Goal: Task Accomplishment & Management: Manage account settings

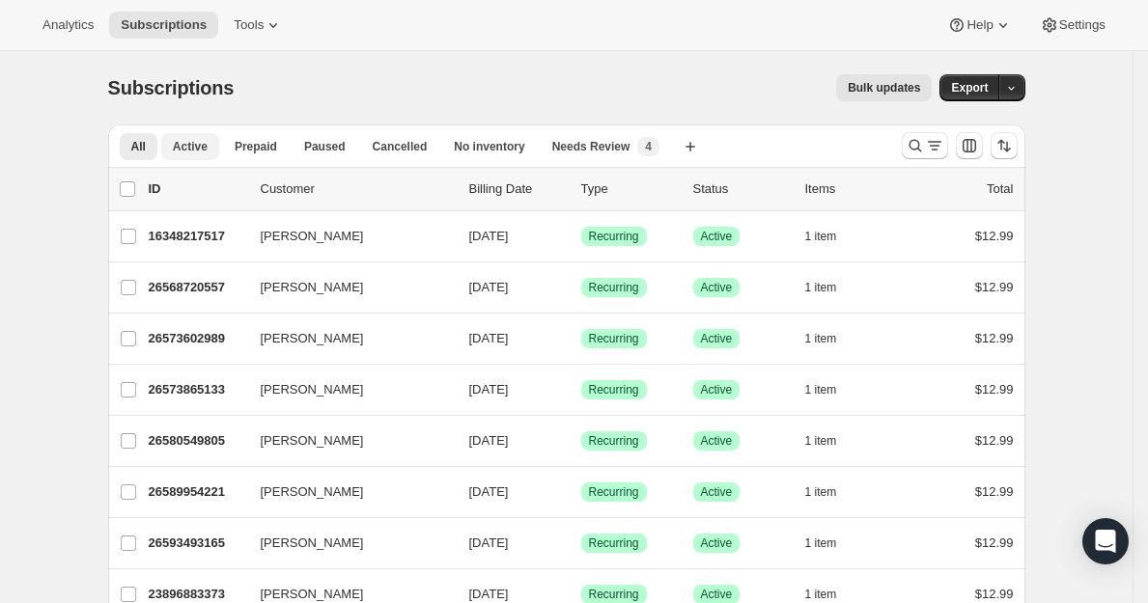
click at [208, 153] on span "Active" at bounding box center [190, 146] width 35 height 15
click at [573, 155] on div "Needs Review New 4" at bounding box center [605, 146] width 107 height 19
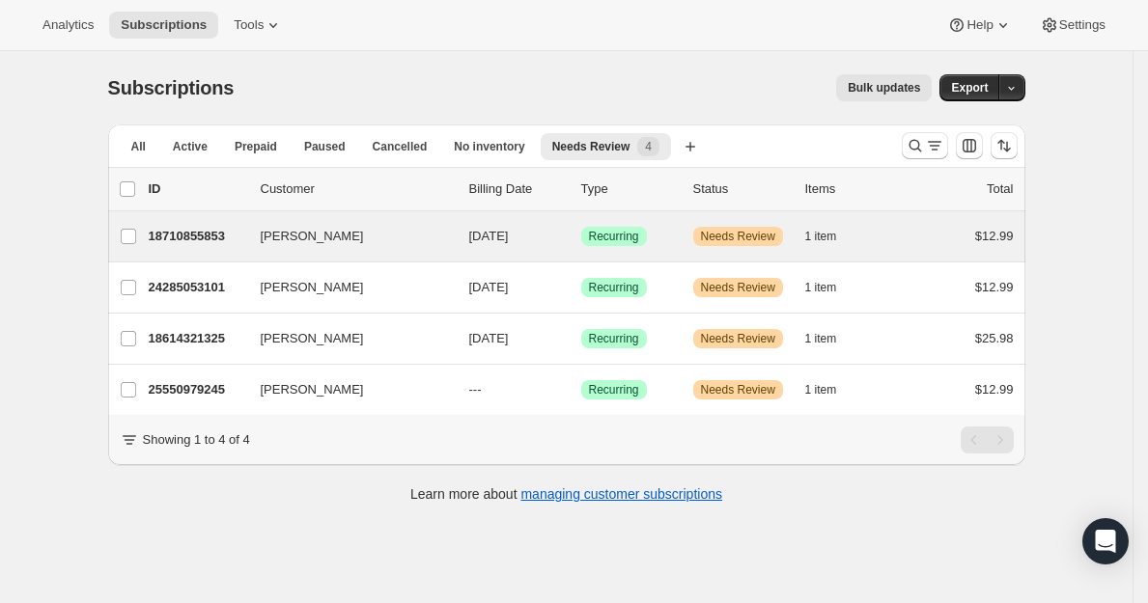
click at [206, 250] on div "[PERSON_NAME] 18710855853 [PERSON_NAME] [DATE] Success Recurring Warning Needs …" at bounding box center [566, 236] width 917 height 50
click at [180, 245] on p "18710855853" at bounding box center [197, 236] width 97 height 19
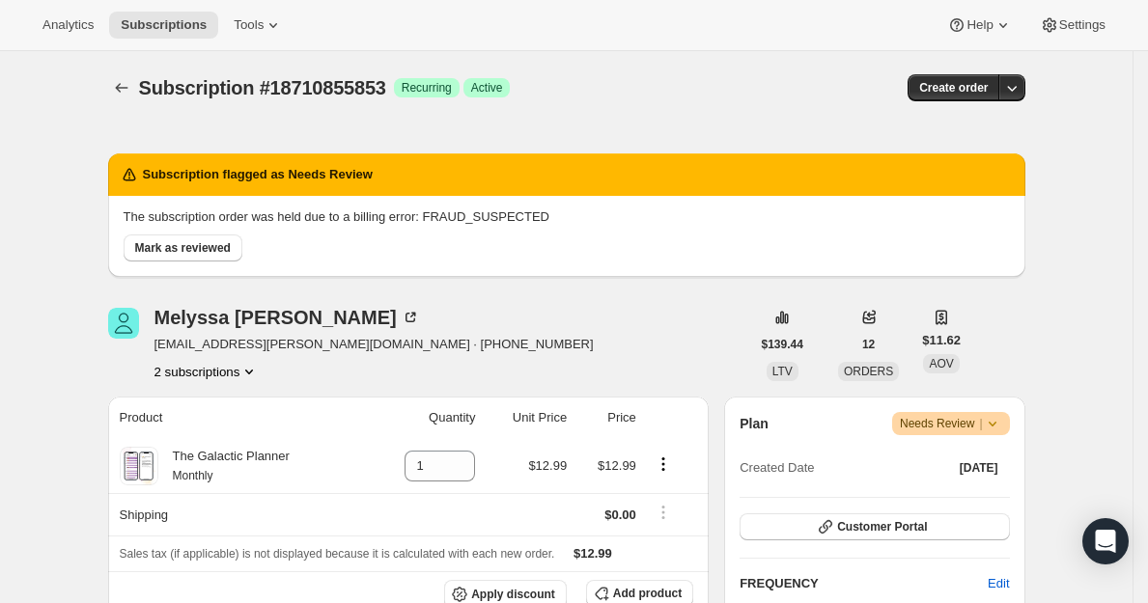
scroll to position [37, 0]
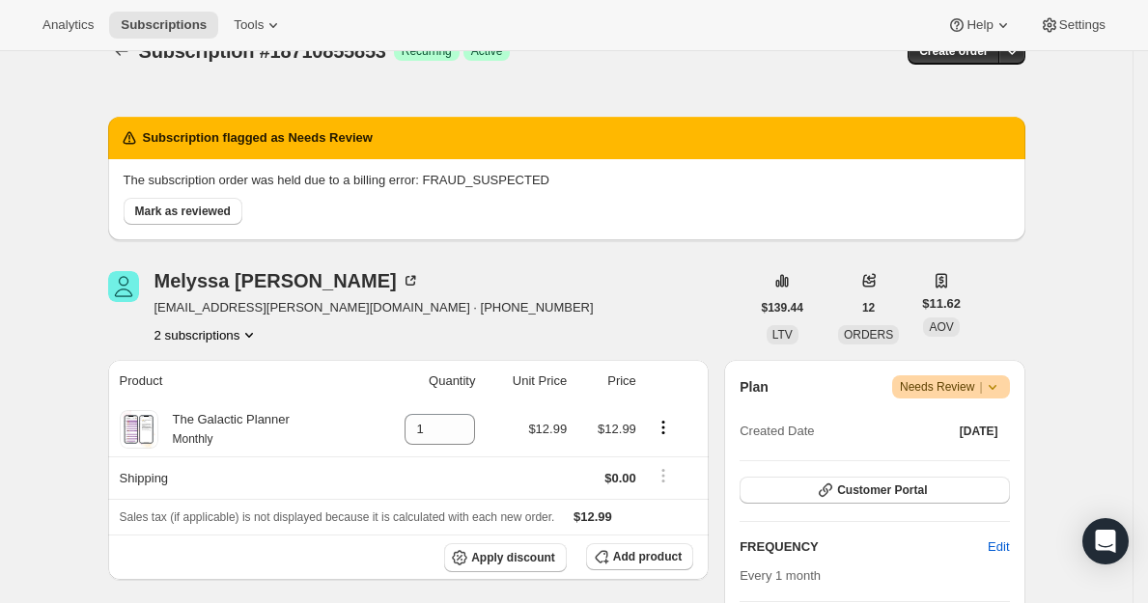
click at [982, 388] on span "|" at bounding box center [980, 386] width 3 height 15
click at [968, 434] on span "Pause subscription" at bounding box center [950, 425] width 109 height 19
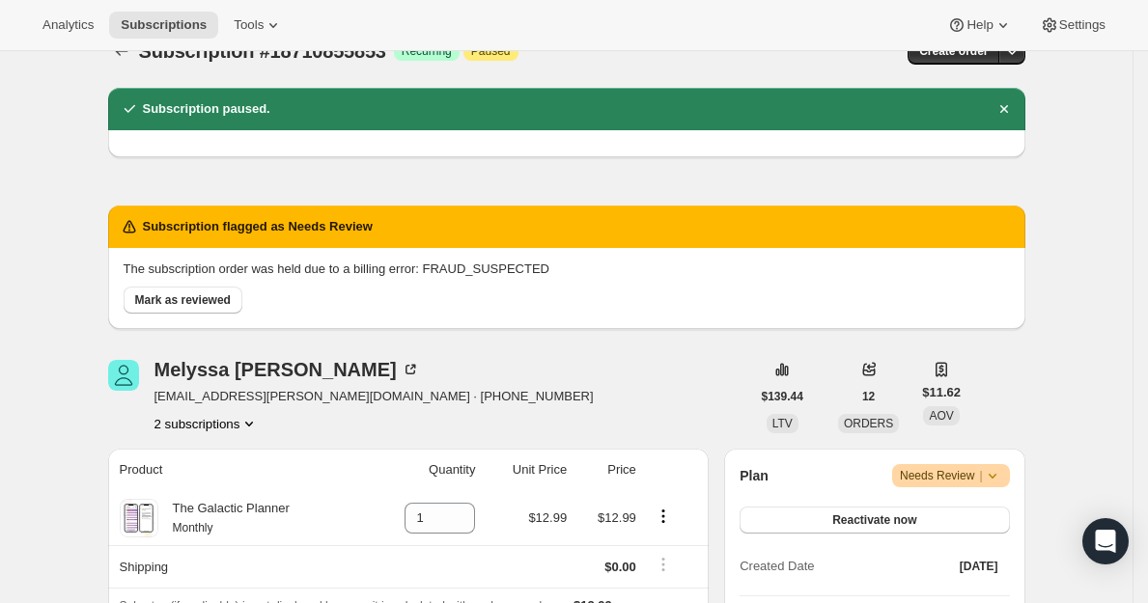
scroll to position [0, 0]
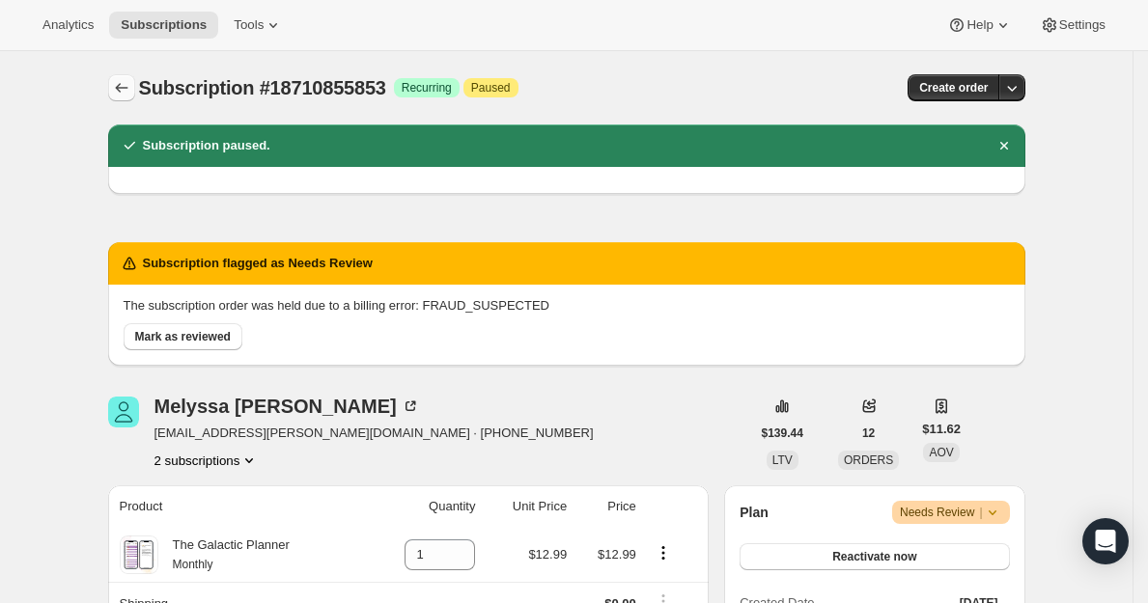
click at [113, 92] on button "Subscriptions" at bounding box center [121, 87] width 27 height 27
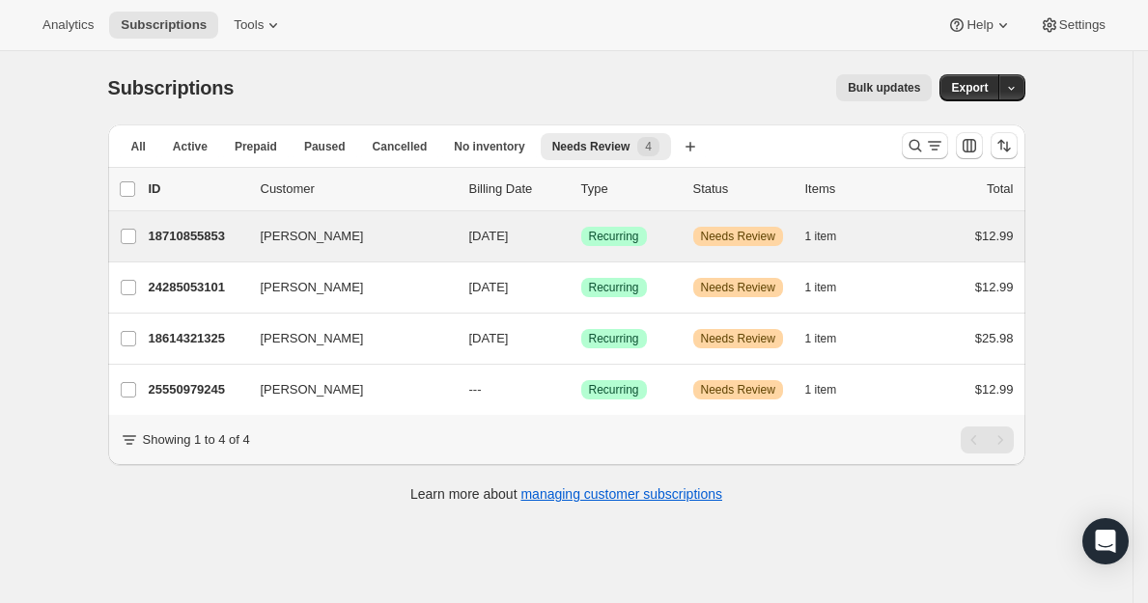
click at [208, 250] on div "[PERSON_NAME] 18710855853 [PERSON_NAME] [DATE] Success Recurring Warning Needs …" at bounding box center [566, 236] width 917 height 50
click at [213, 241] on p "18710855853" at bounding box center [197, 236] width 97 height 19
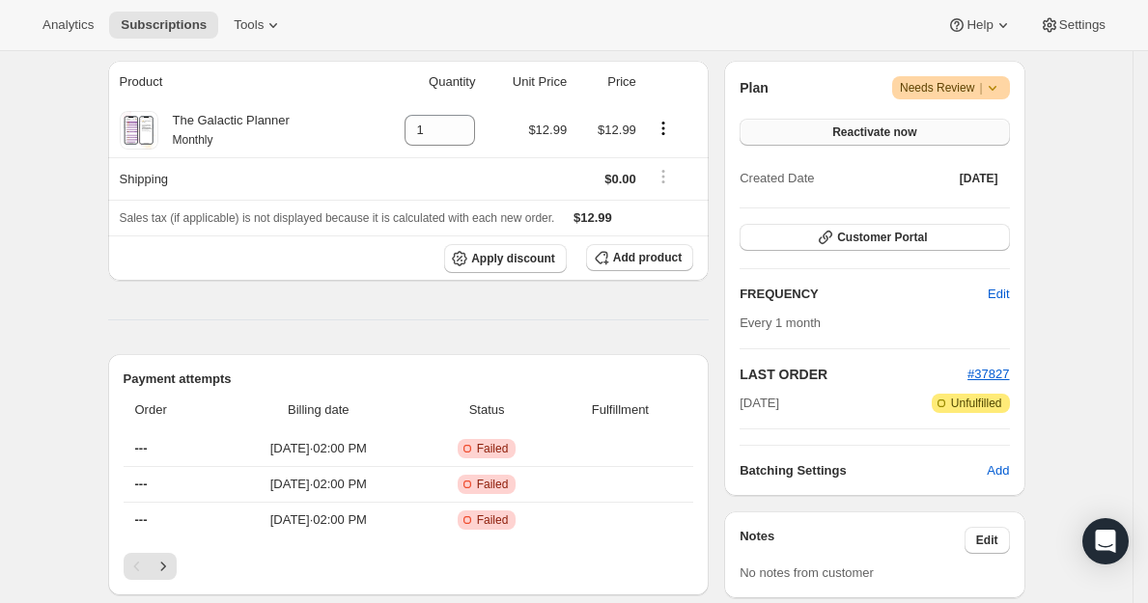
scroll to position [186, 0]
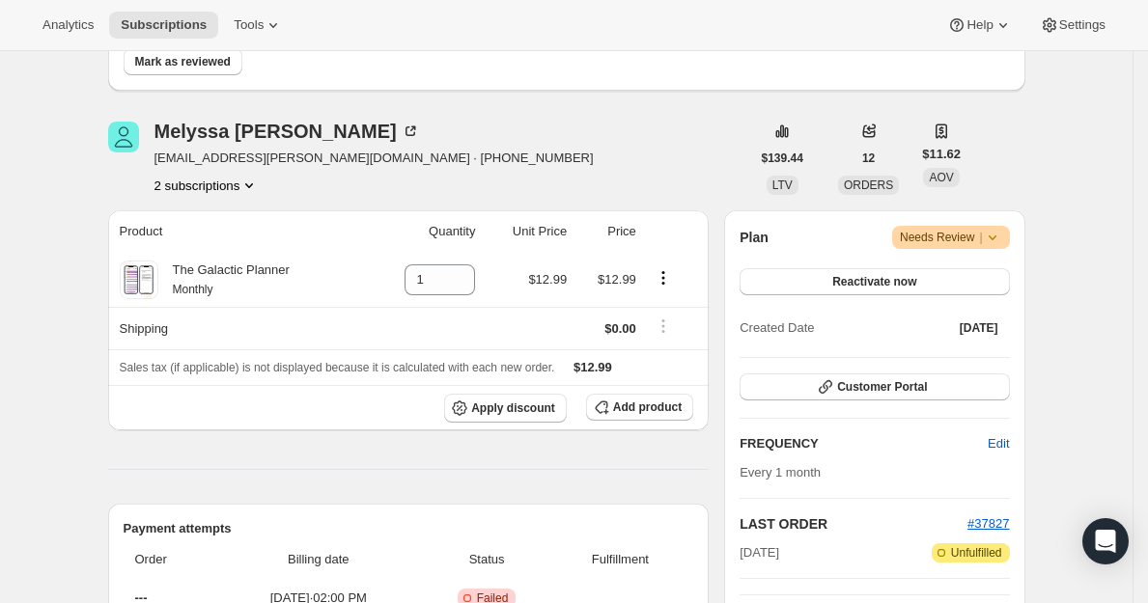
click at [994, 242] on icon at bounding box center [992, 237] width 19 height 19
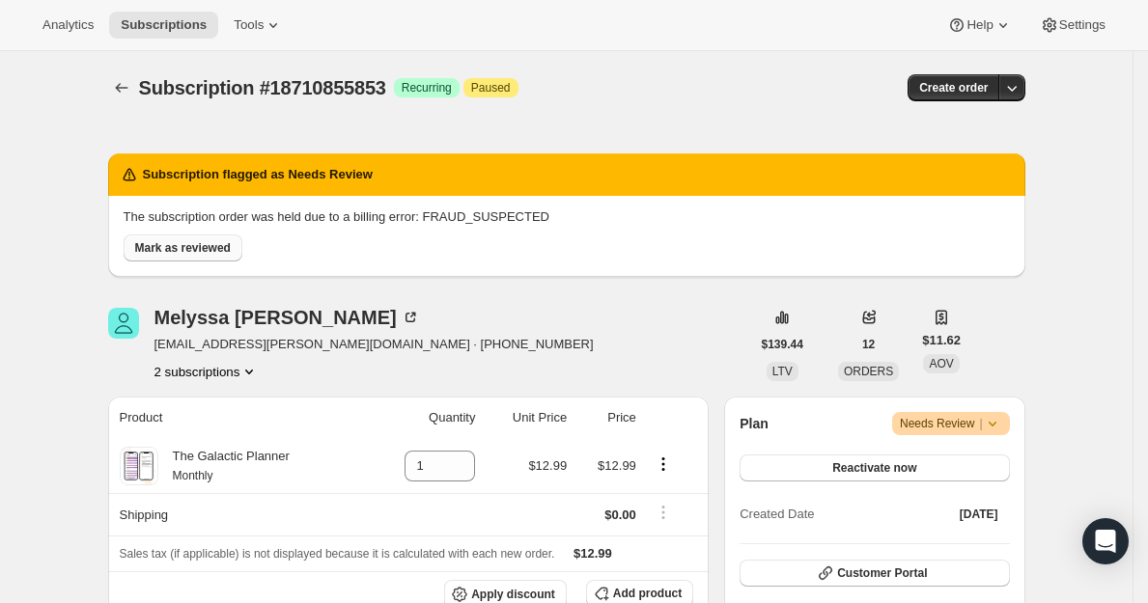
click at [215, 252] on span "Mark as reviewed" at bounding box center [183, 247] width 96 height 15
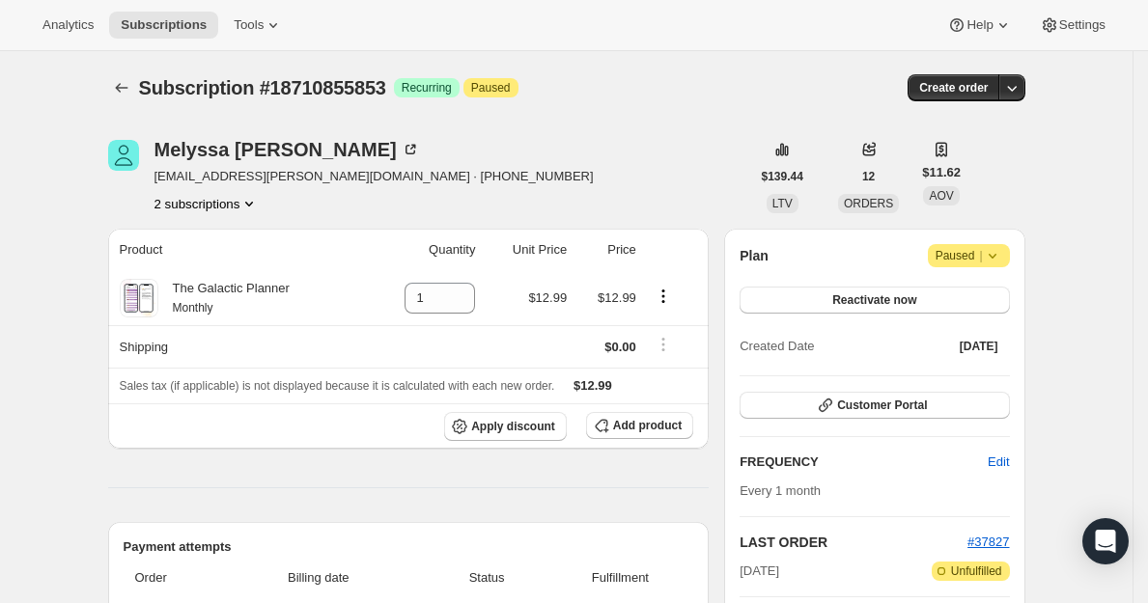
click at [124, 86] on icon "Subscriptions" at bounding box center [121, 88] width 13 height 10
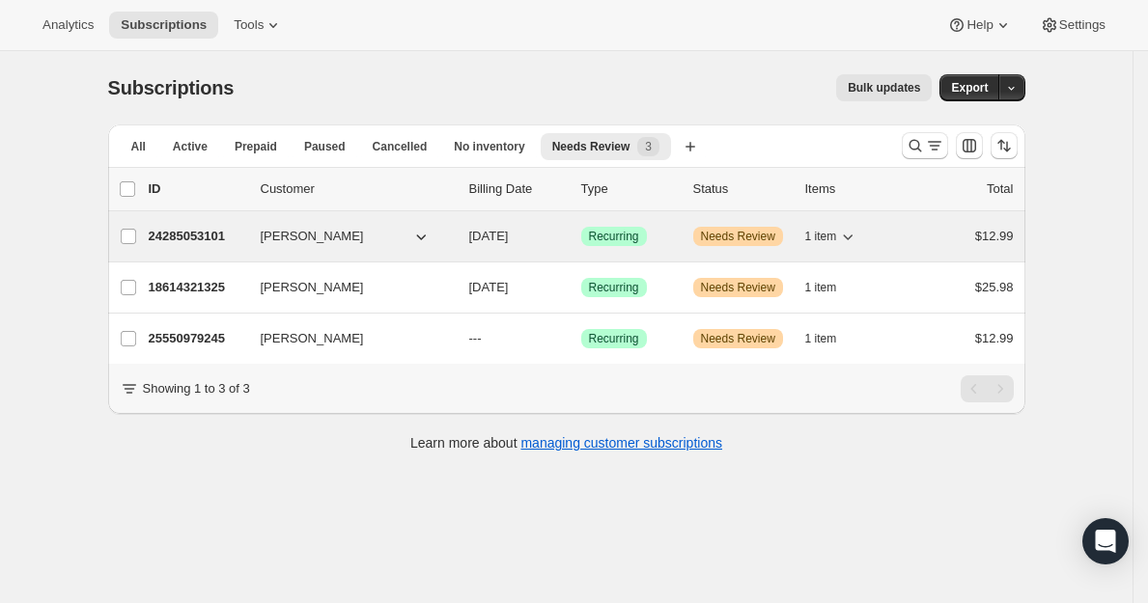
click at [189, 242] on p "24285053101" at bounding box center [197, 236] width 97 height 19
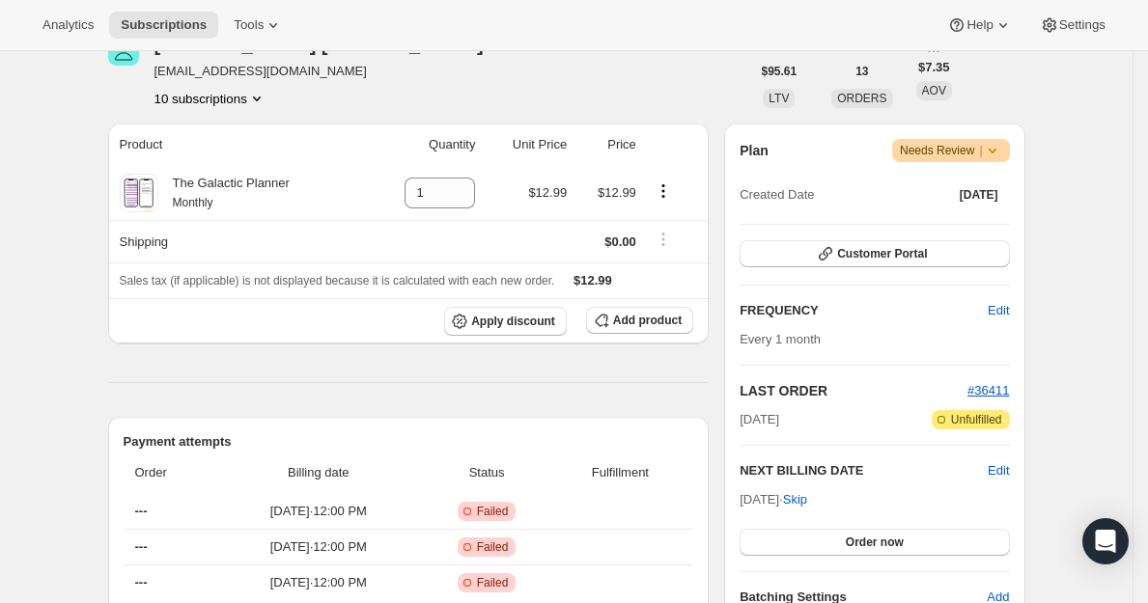
scroll to position [48, 0]
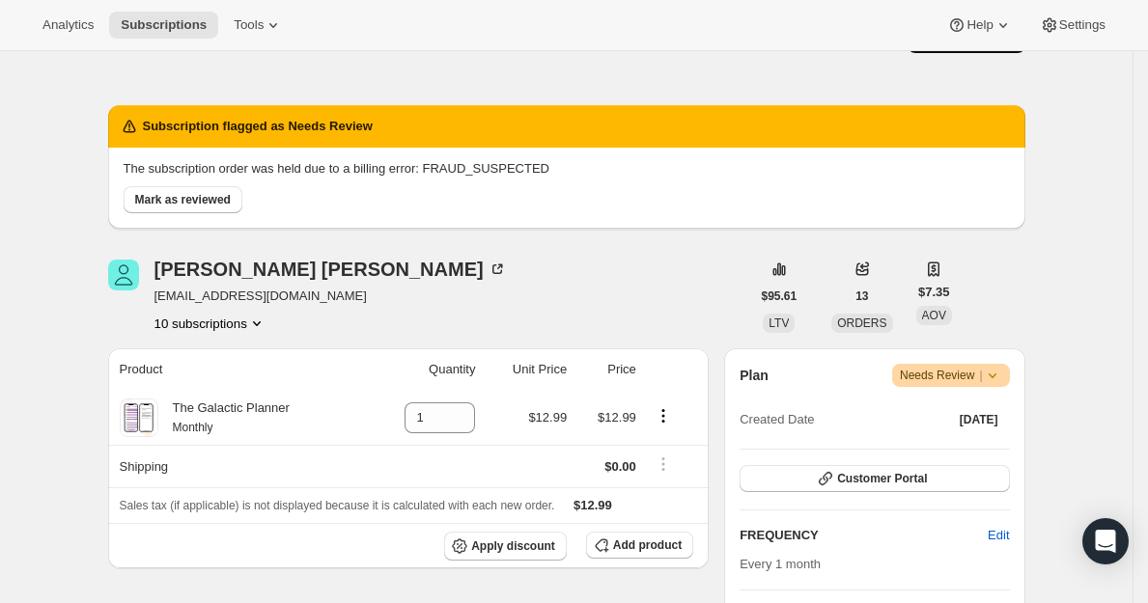
click at [980, 388] on div "Plan Warning Needs Review | Created Date [DATE]" at bounding box center [874, 399] width 269 height 70
click at [979, 382] on span "Needs Review |" at bounding box center [951, 375] width 102 height 19
click at [963, 408] on span "Pause subscription" at bounding box center [949, 413] width 106 height 14
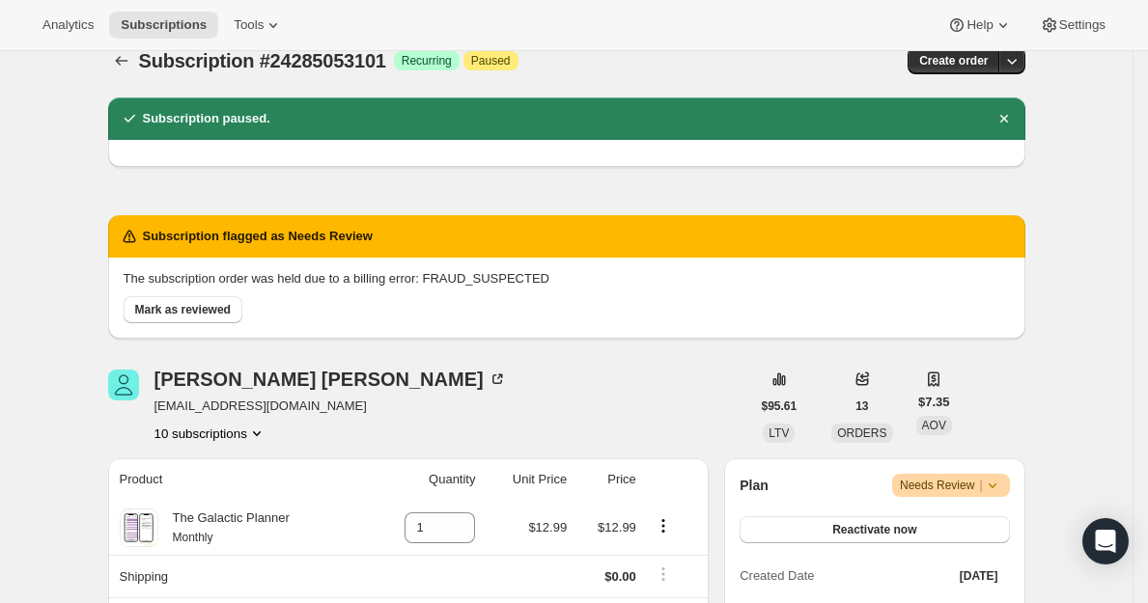
scroll to position [0, 0]
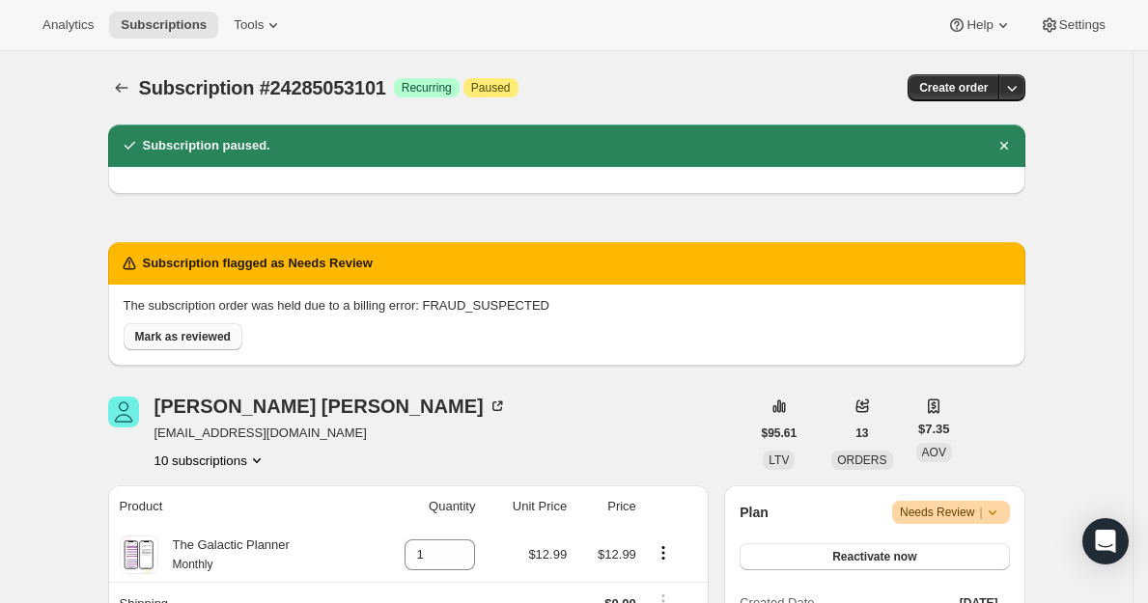
click at [210, 339] on span "Mark as reviewed" at bounding box center [183, 336] width 96 height 15
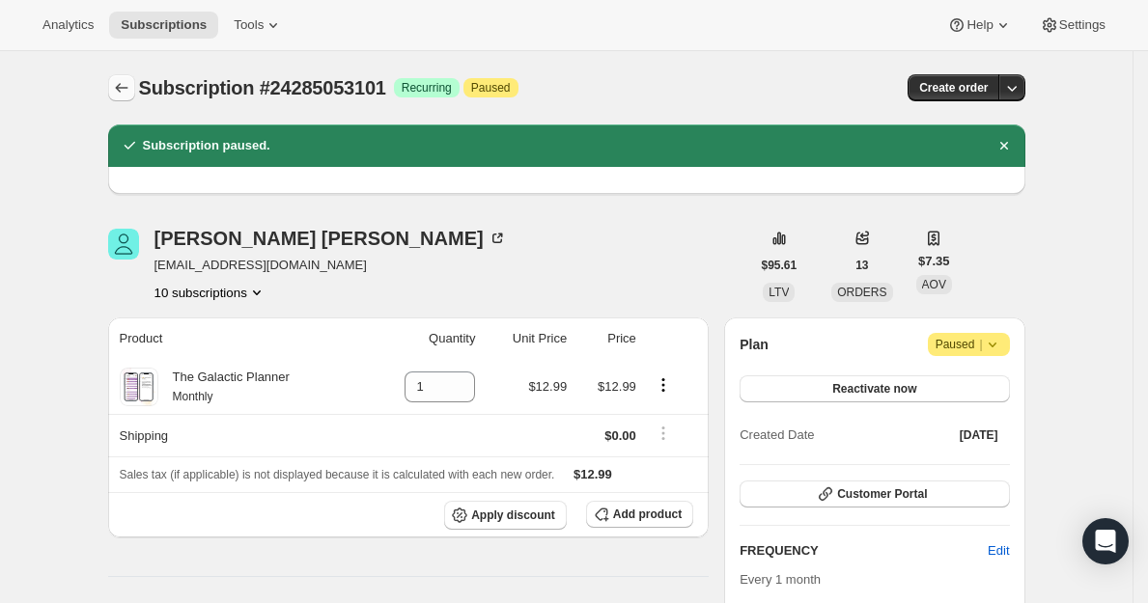
click at [130, 84] on icon "Subscriptions" at bounding box center [121, 87] width 19 height 19
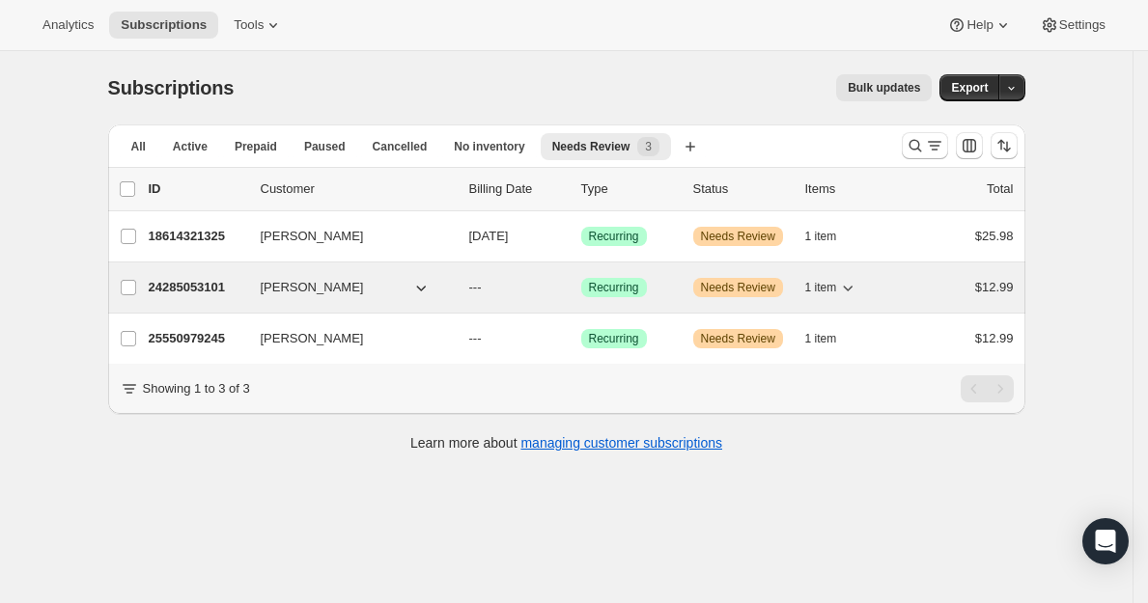
click at [202, 282] on p "24285053101" at bounding box center [197, 287] width 97 height 19
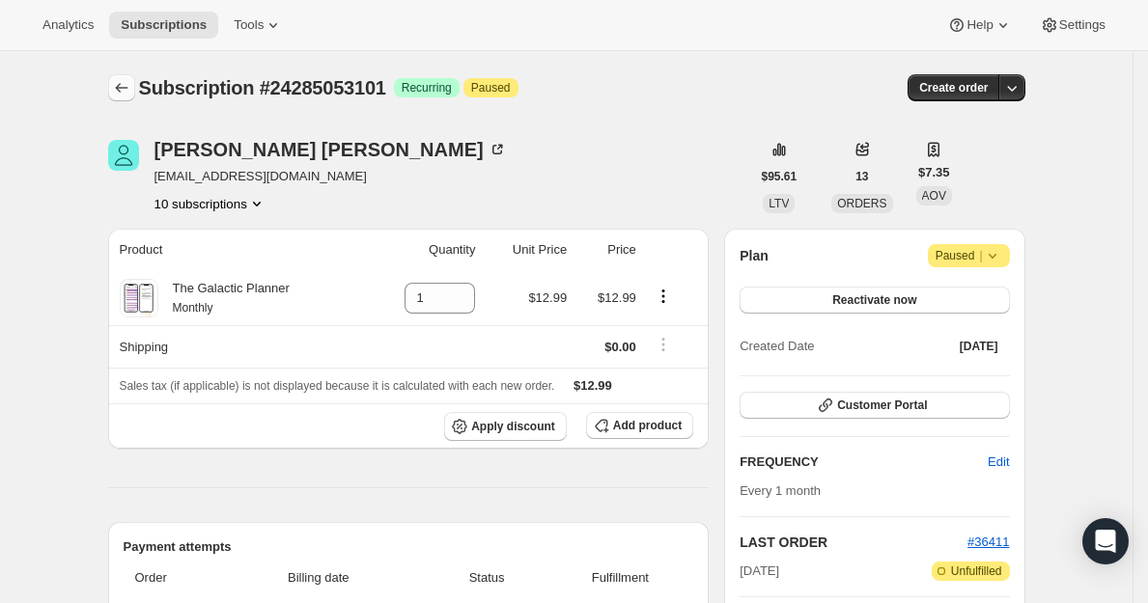
click at [120, 84] on icon "Subscriptions" at bounding box center [121, 87] width 19 height 19
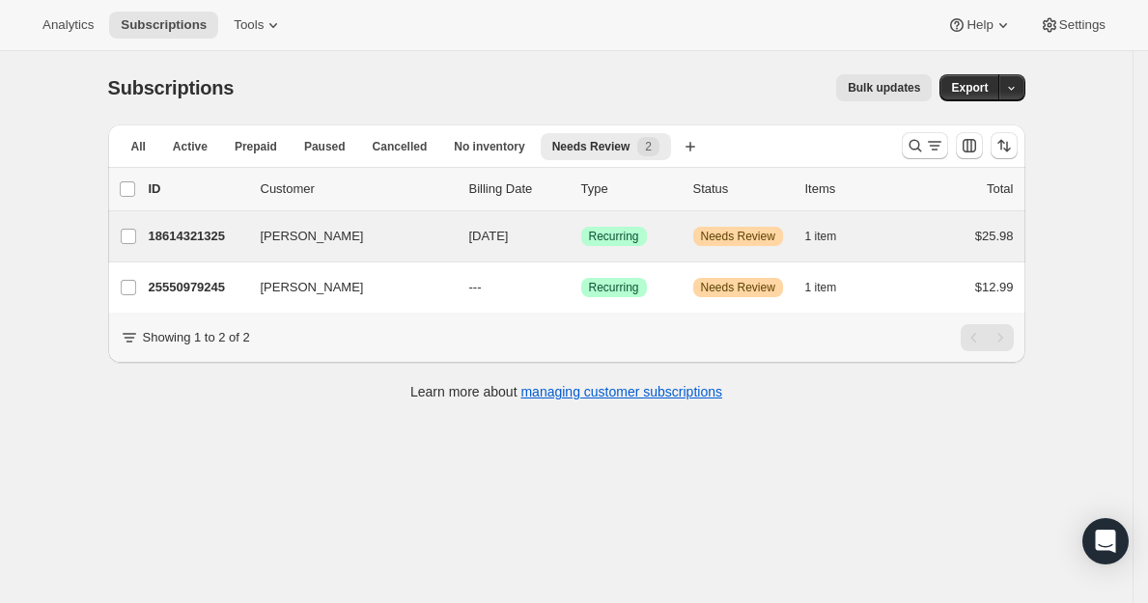
click at [222, 252] on div "[PERSON_NAME] 18614321325 [PERSON_NAME] [DATE] Success Recurring Warning Needs …" at bounding box center [566, 236] width 917 height 50
click at [221, 238] on p "18614321325" at bounding box center [197, 236] width 97 height 19
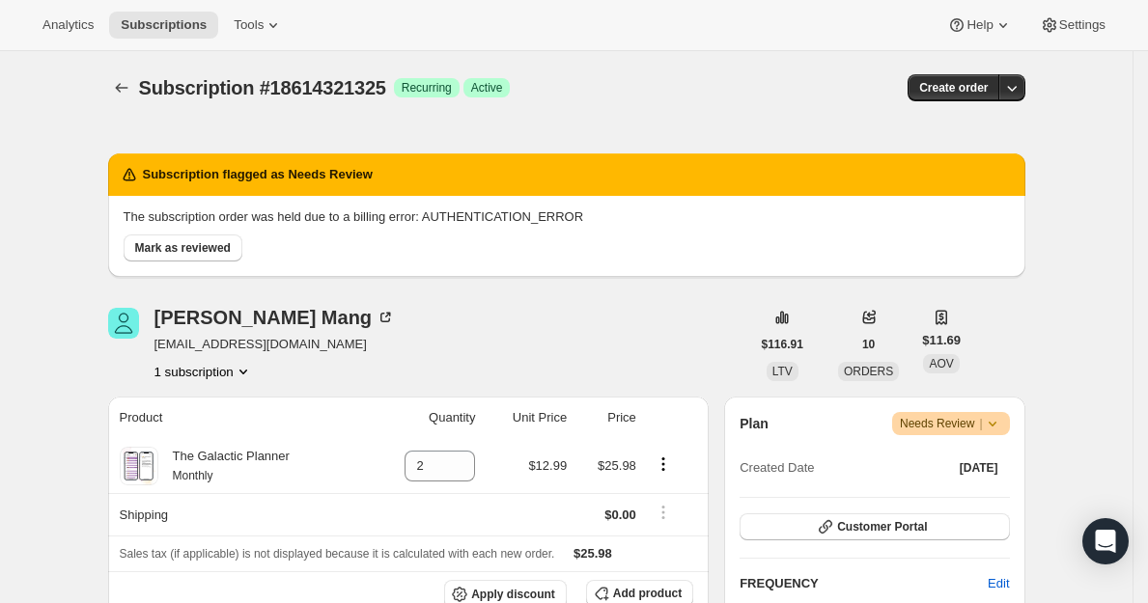
scroll to position [358, 0]
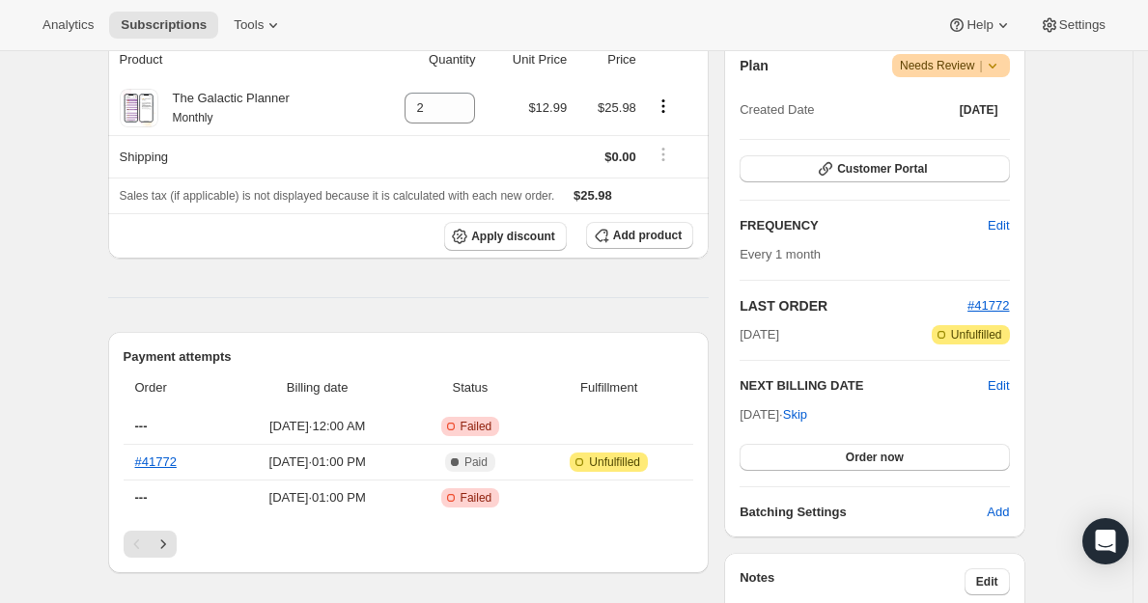
click at [974, 64] on span "Needs Review |" at bounding box center [951, 65] width 102 height 19
click at [950, 112] on span "Pause subscription" at bounding box center [950, 104] width 109 height 19
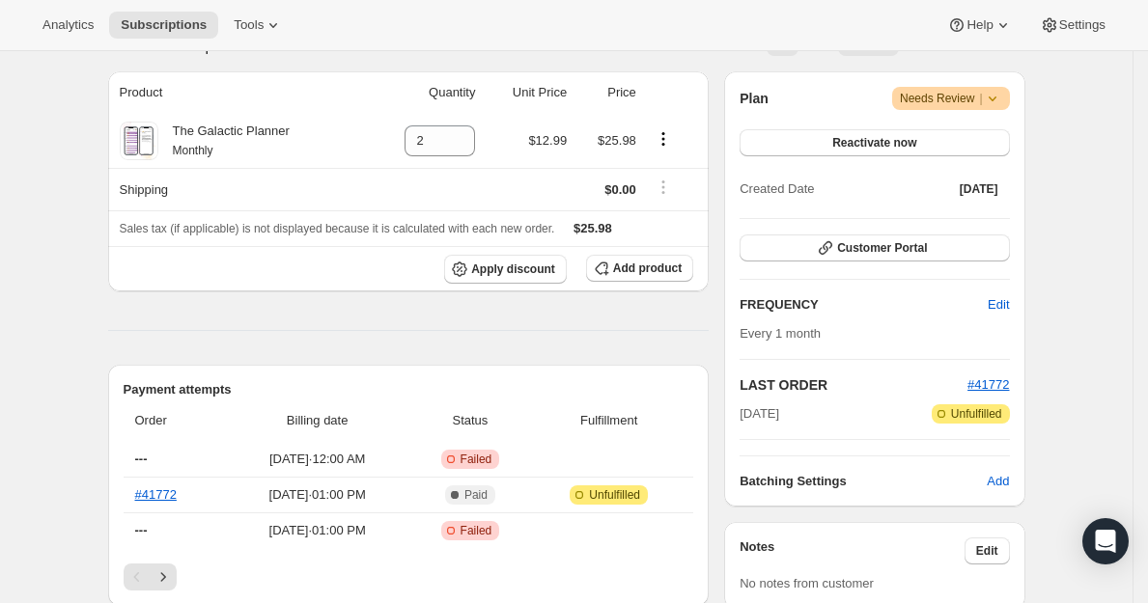
scroll to position [529, 0]
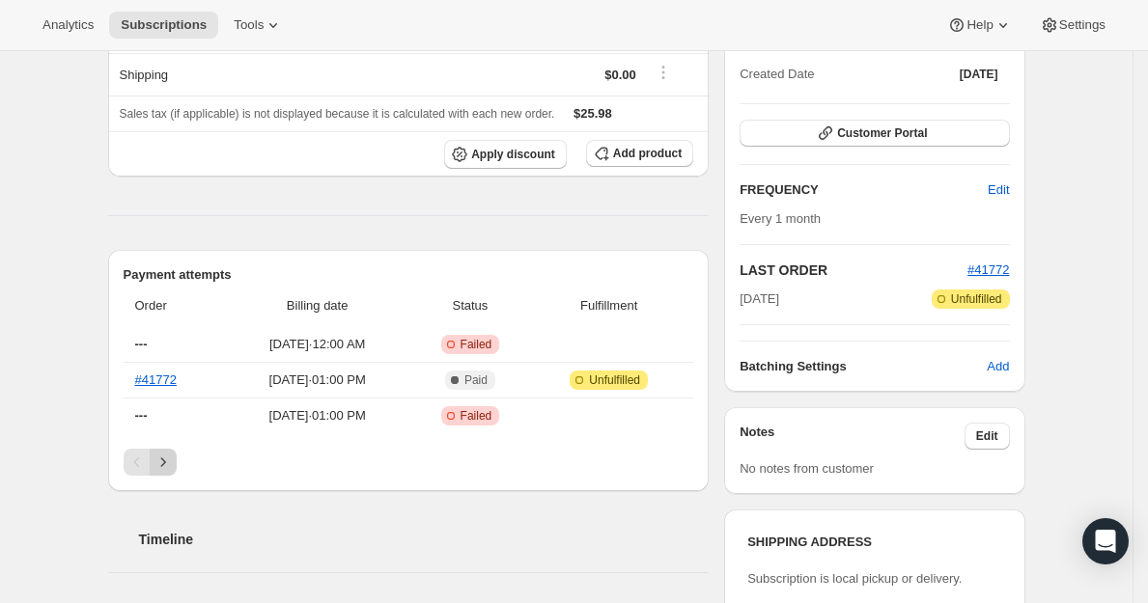
click at [168, 464] on icon "Next" at bounding box center [163, 462] width 19 height 19
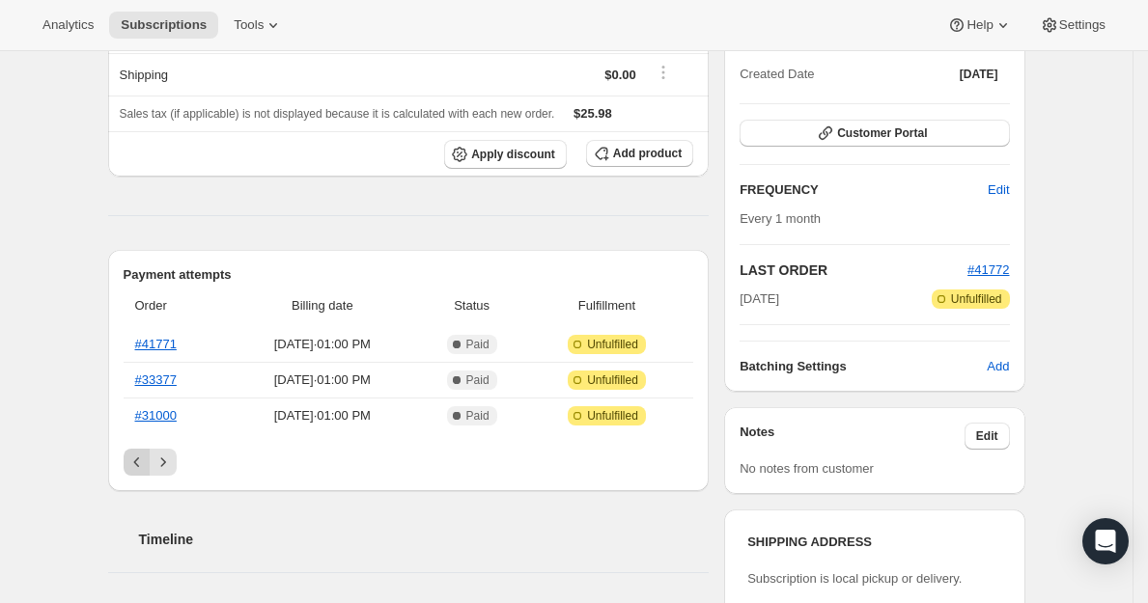
click at [136, 461] on icon "Previous" at bounding box center [136, 462] width 19 height 19
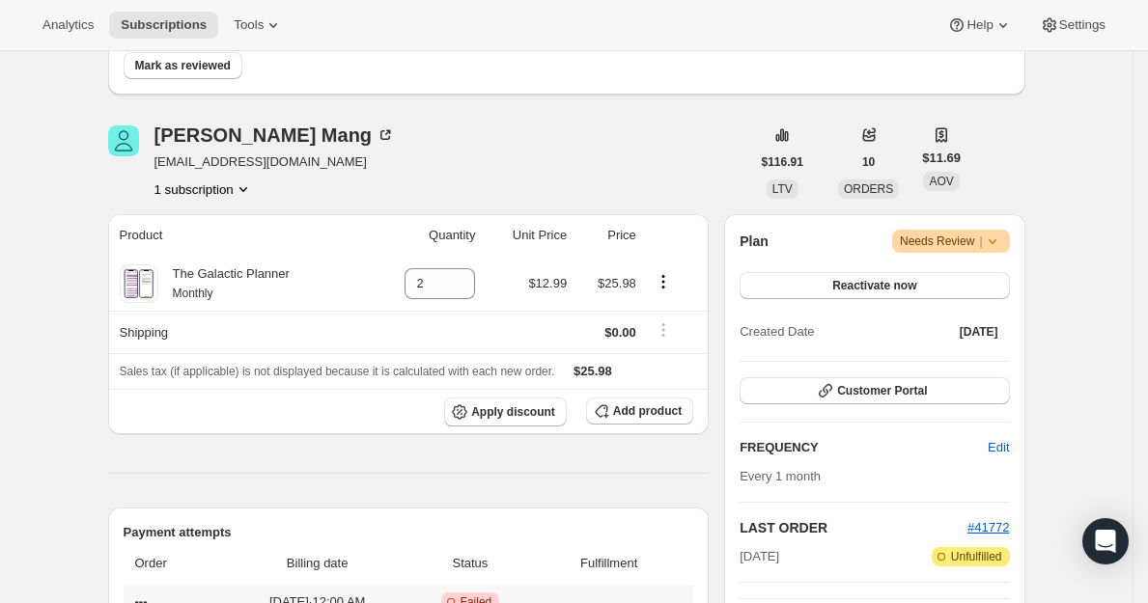
scroll to position [115, 0]
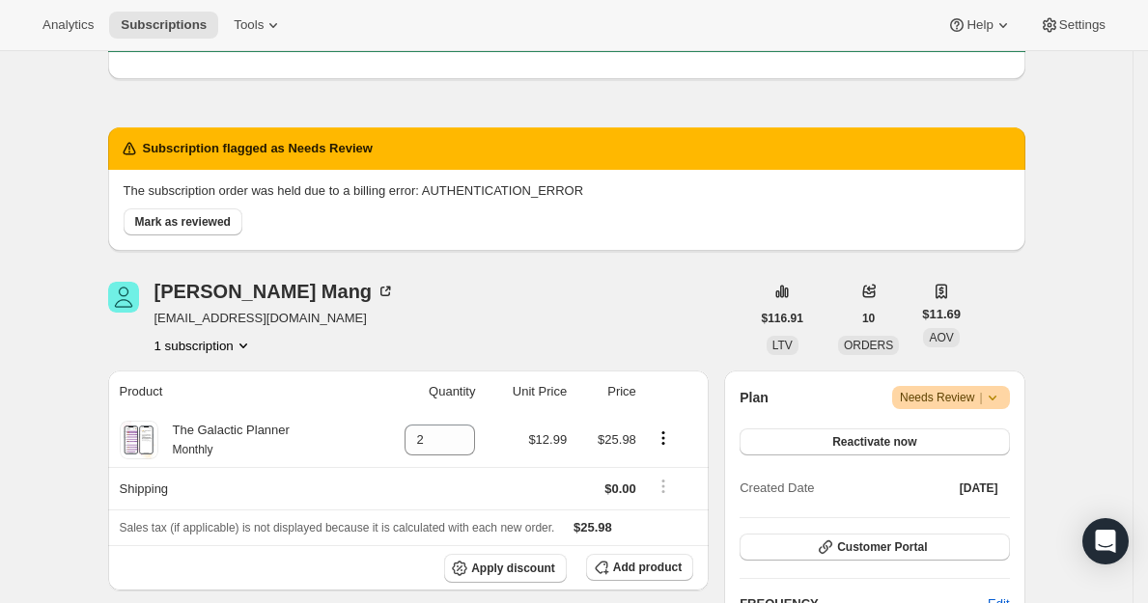
click at [939, 398] on span "Needs Review |" at bounding box center [951, 397] width 102 height 19
click at [932, 403] on span "Needs Review |" at bounding box center [951, 397] width 102 height 19
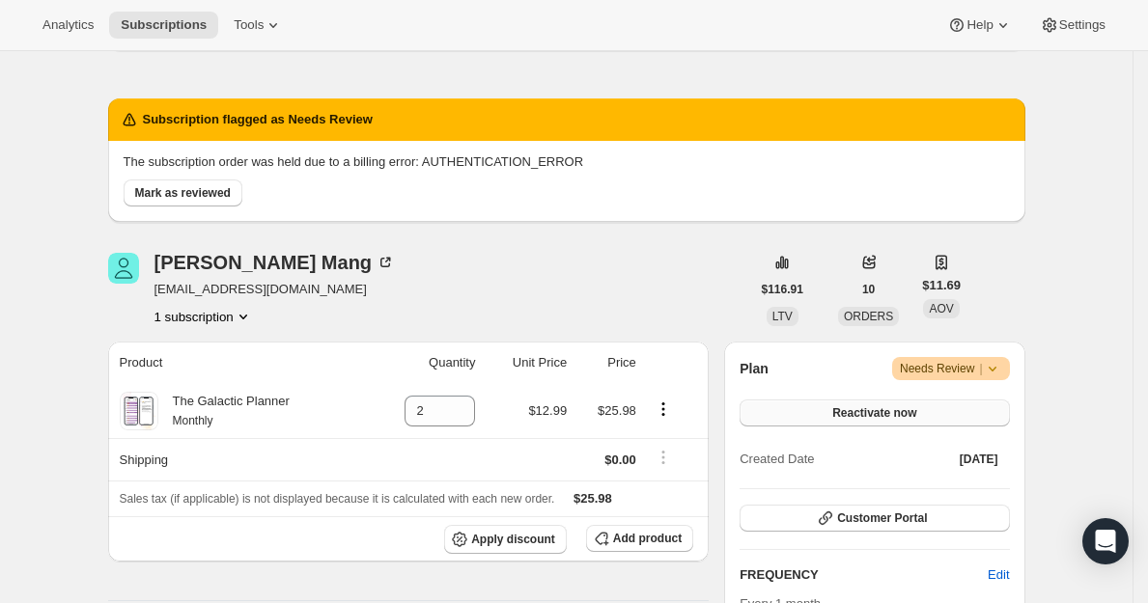
click at [899, 420] on span "Reactivate now" at bounding box center [874, 412] width 84 height 15
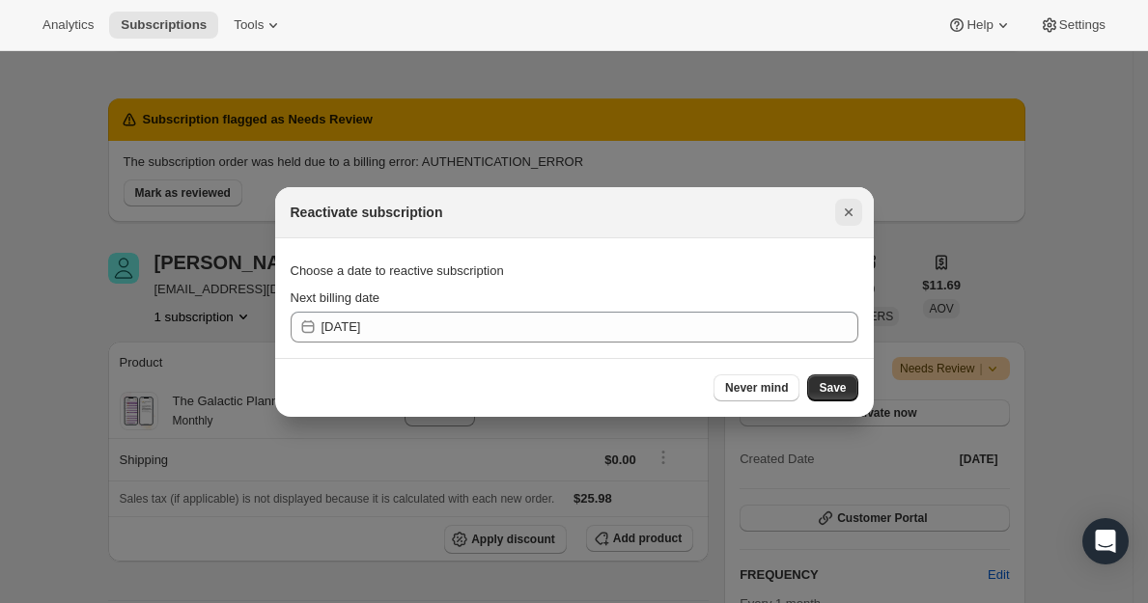
click at [847, 216] on icon "Close" at bounding box center [848, 212] width 19 height 19
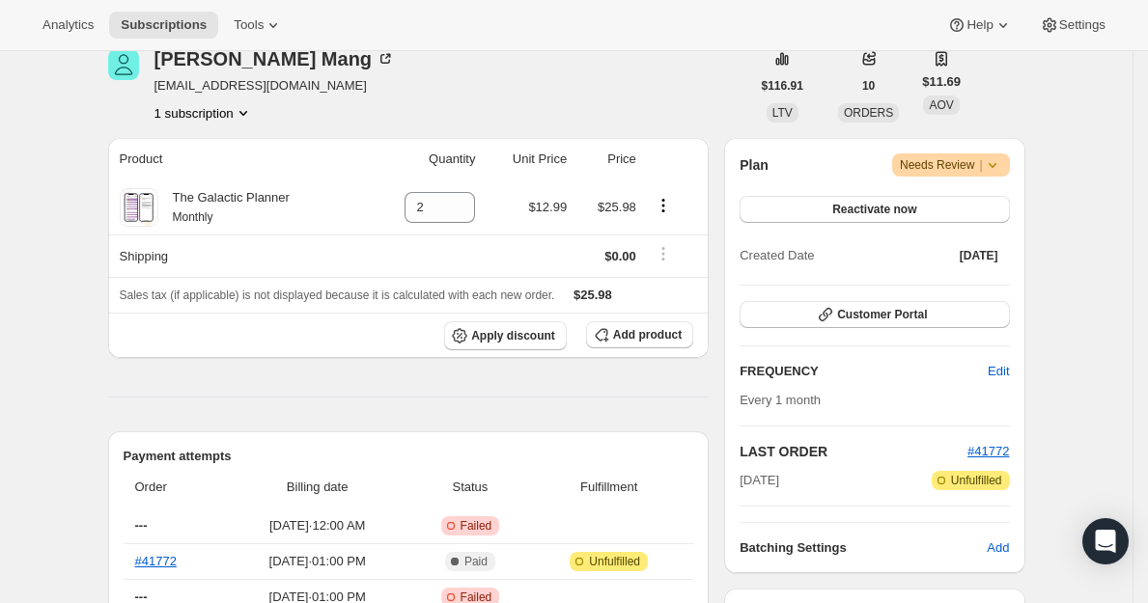
scroll to position [351, 0]
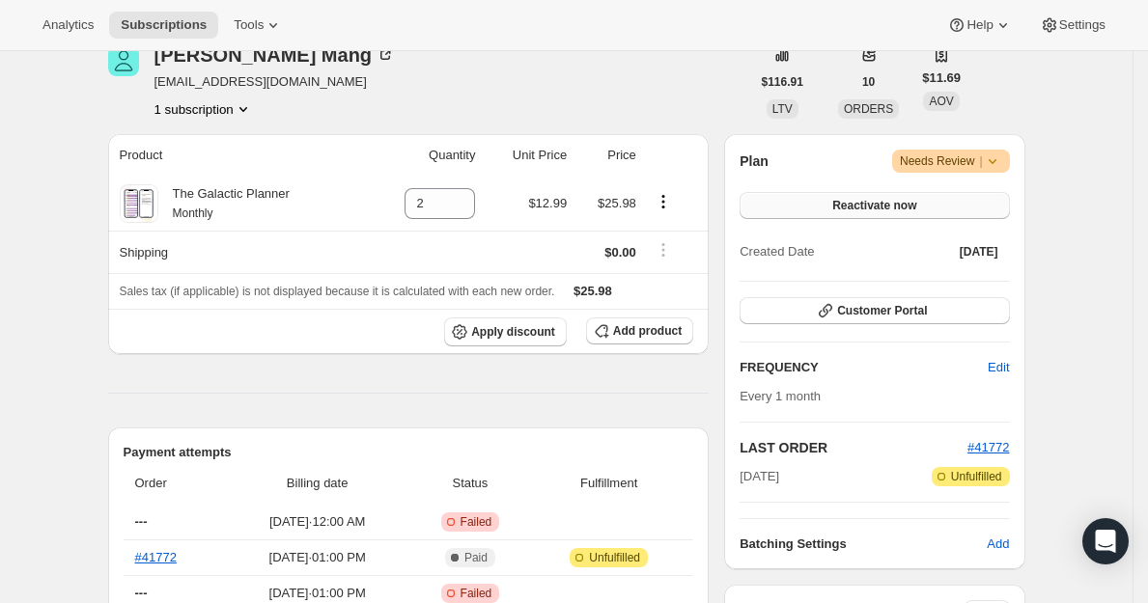
click at [982, 199] on button "Reactivate now" at bounding box center [874, 205] width 269 height 27
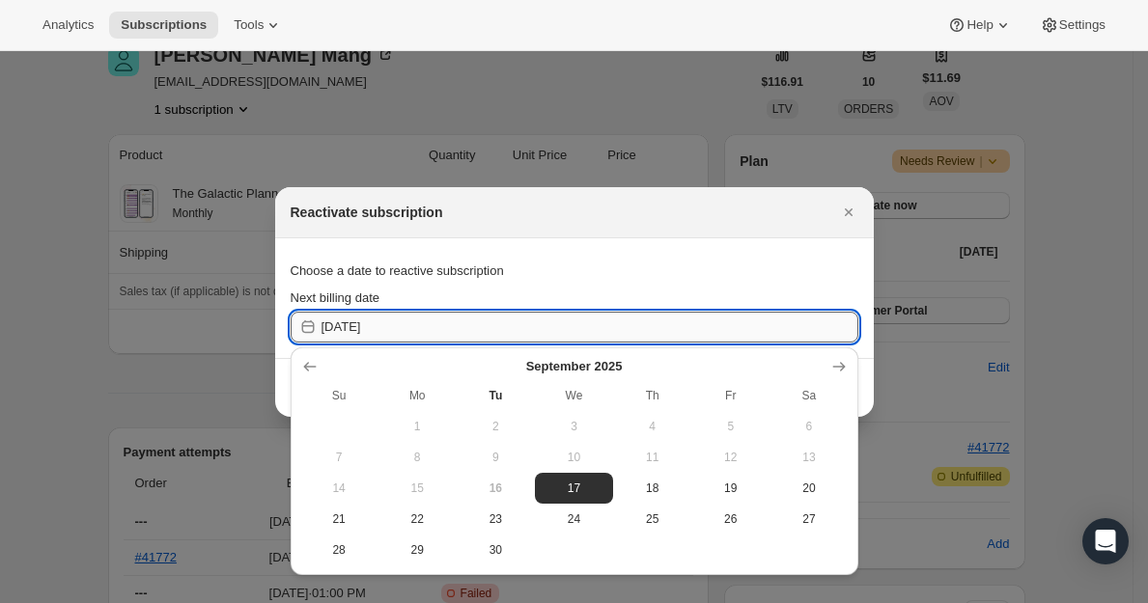
click at [793, 329] on input "[DATE]" at bounding box center [589, 327] width 537 height 31
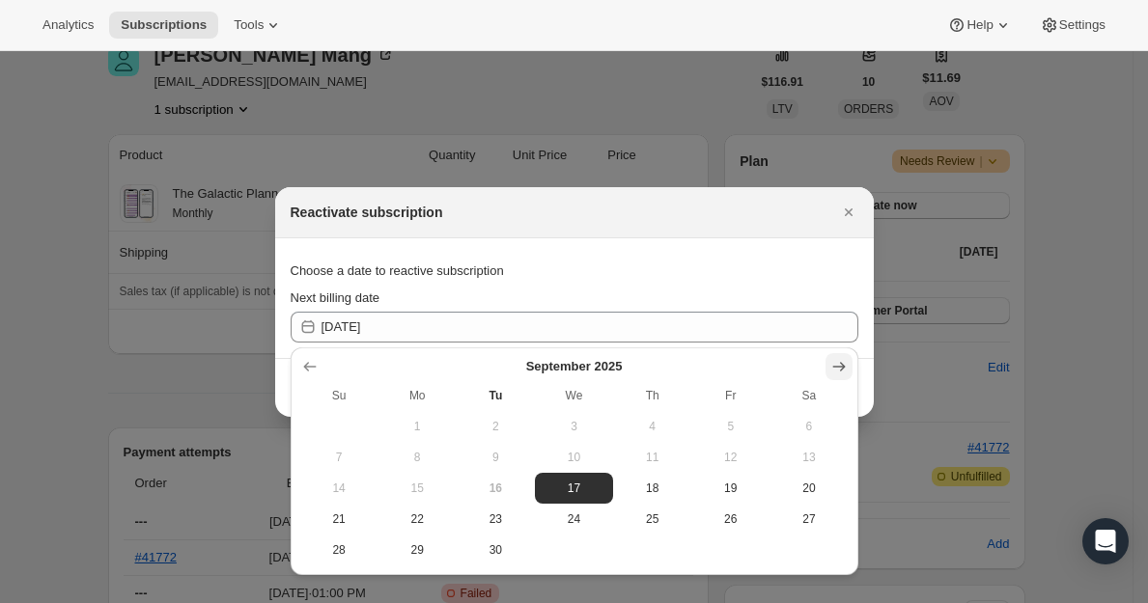
click at [829, 363] on icon "Show next month, October 2025" at bounding box center [838, 366] width 19 height 19
click at [106, 444] on div at bounding box center [574, 301] width 1148 height 603
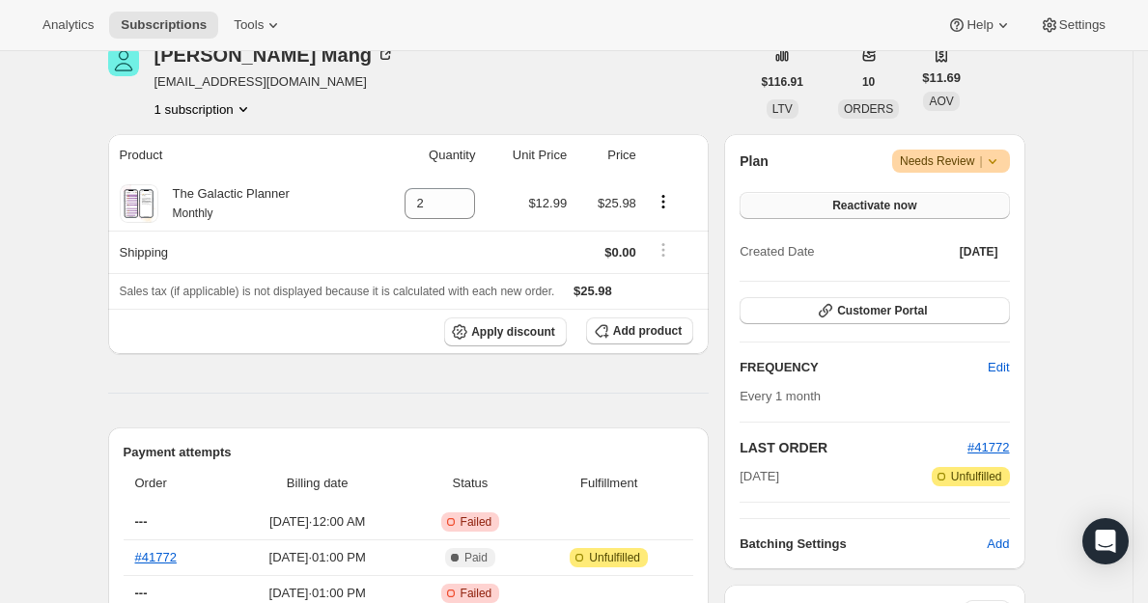
click at [981, 197] on button "Reactivate now" at bounding box center [874, 205] width 269 height 27
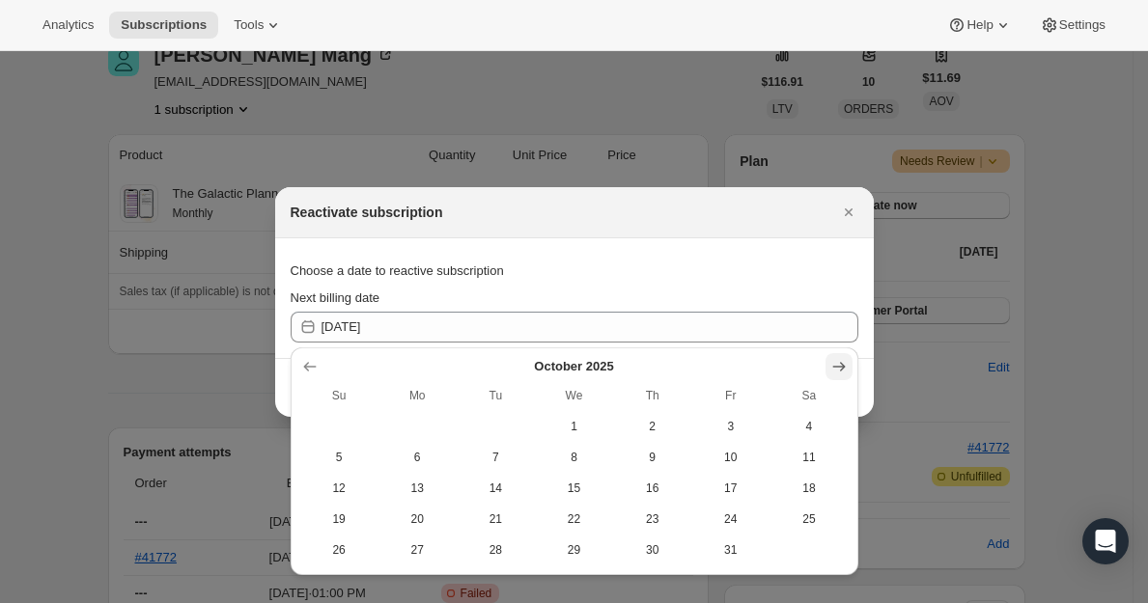
click at [837, 365] on icon "Show next month, November 2025" at bounding box center [838, 366] width 19 height 19
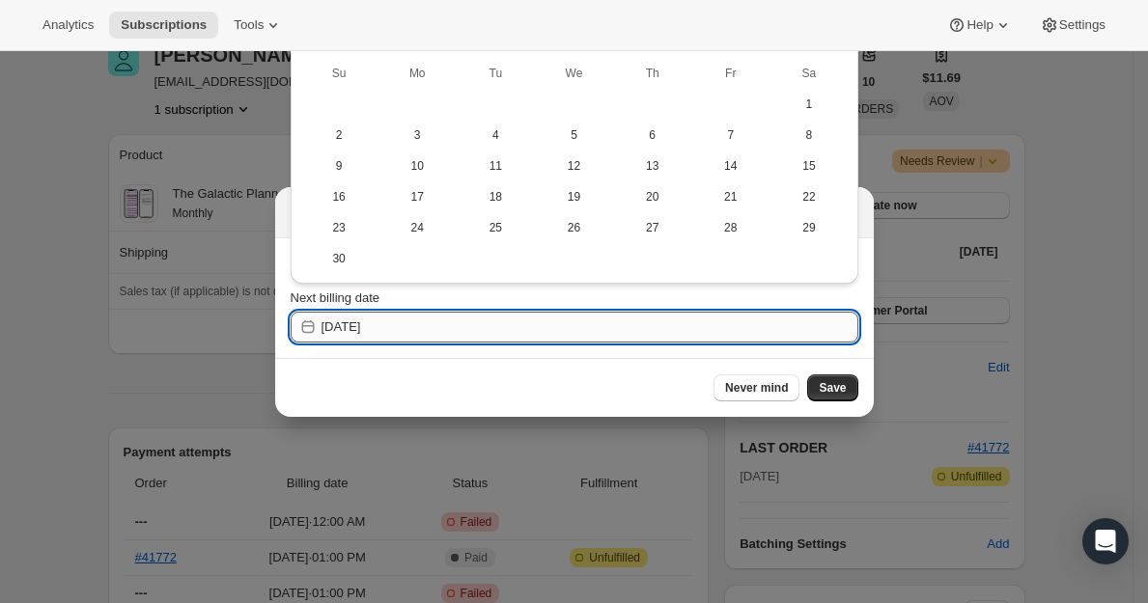
click at [375, 326] on input "[DATE]" at bounding box center [589, 327] width 537 height 31
click at [731, 386] on span "Never mind" at bounding box center [756, 387] width 63 height 15
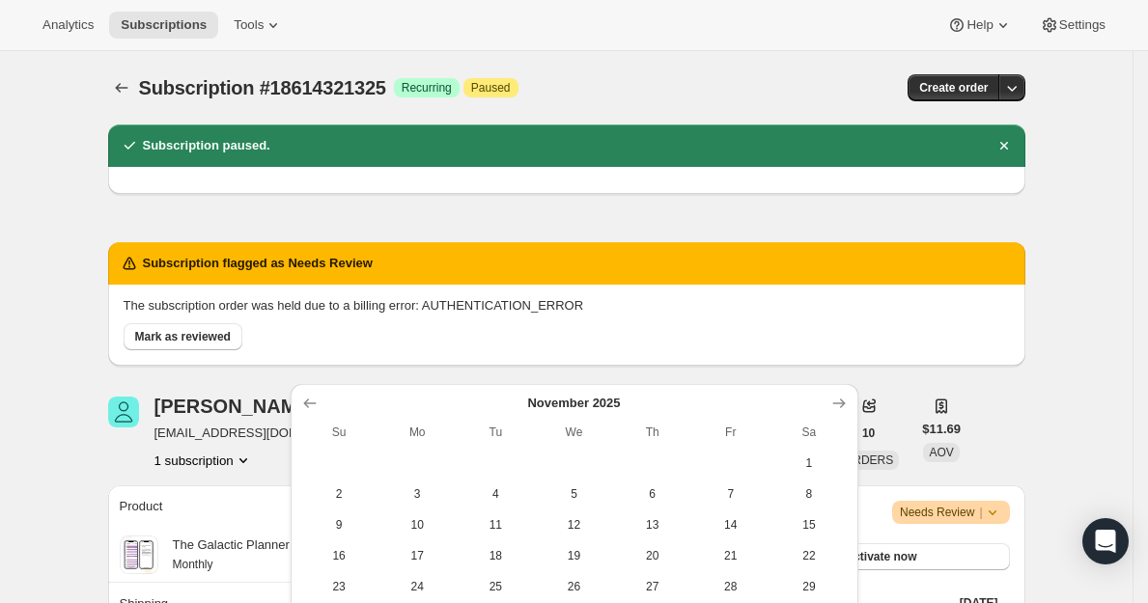
scroll to position [351, 0]
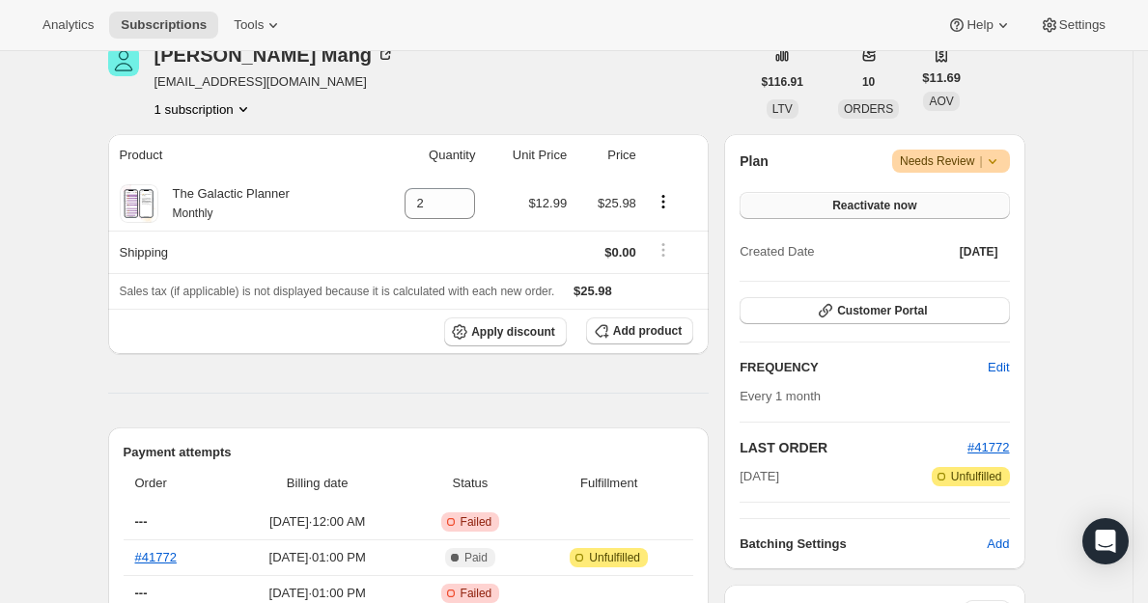
click at [874, 207] on span "Reactivate now" at bounding box center [874, 205] width 84 height 15
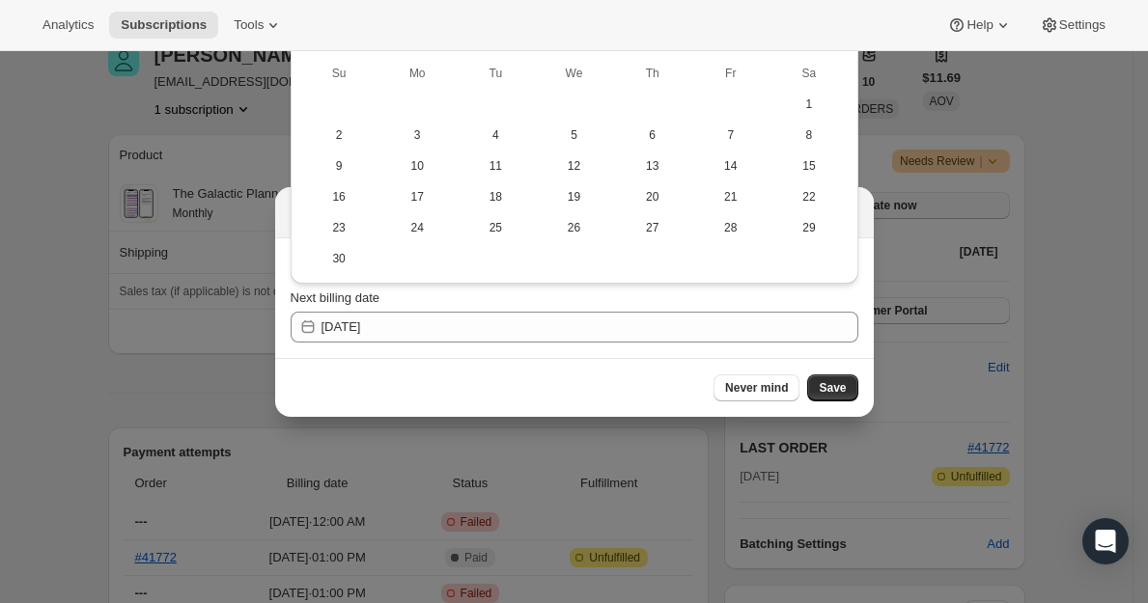
scroll to position [0, 0]
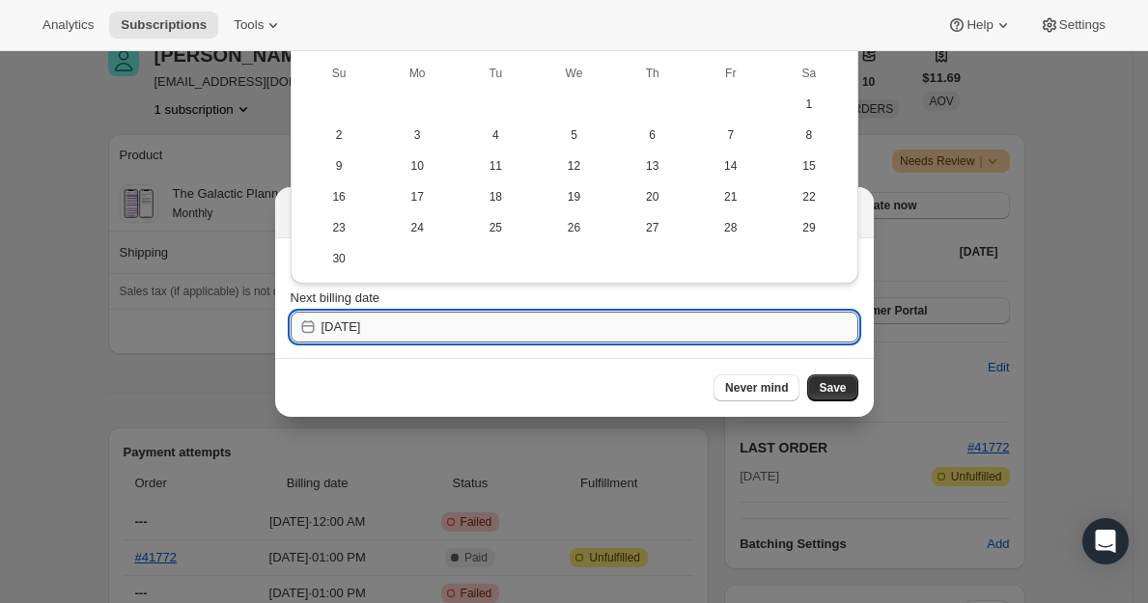
click at [479, 322] on input "[DATE]" at bounding box center [589, 327] width 537 height 31
click at [348, 136] on span "2" at bounding box center [339, 134] width 63 height 15
drag, startPoint x: 401, startPoint y: 323, endPoint x: 355, endPoint y: 326, distance: 45.5
click at [355, 326] on input "[DATE]" at bounding box center [589, 327] width 537 height 31
type input "[DATE]"
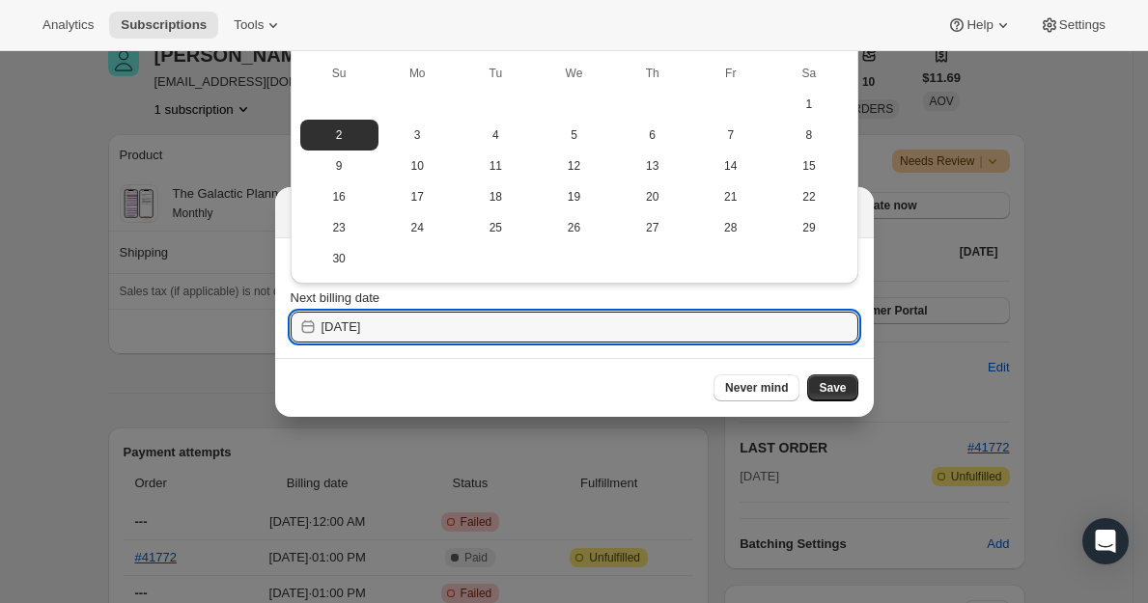
click at [568, 439] on div at bounding box center [574, 301] width 1148 height 603
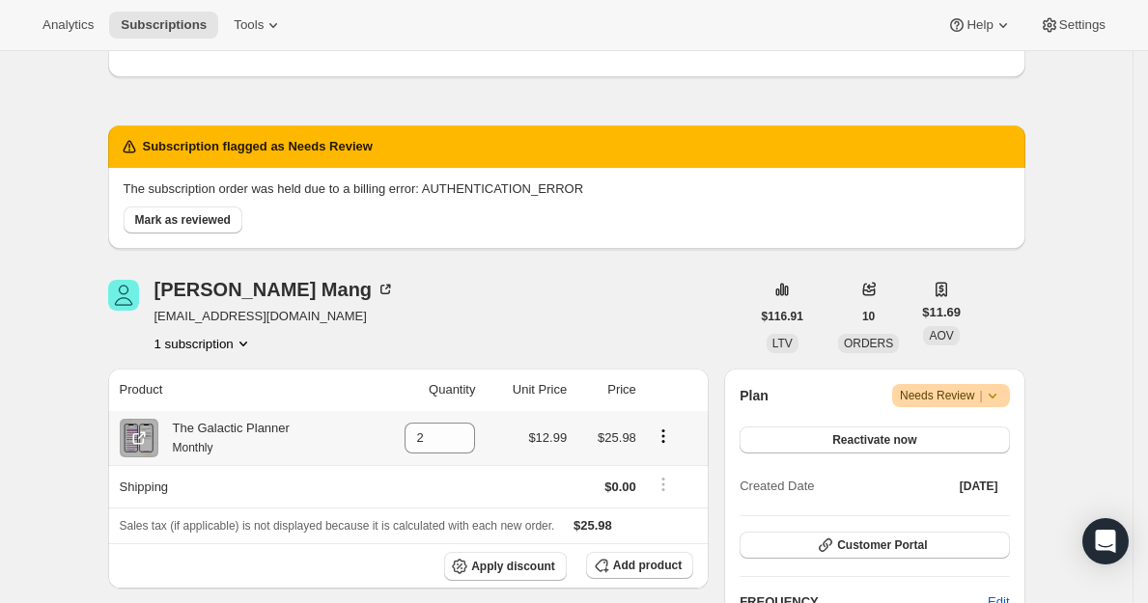
scroll to position [127, 0]
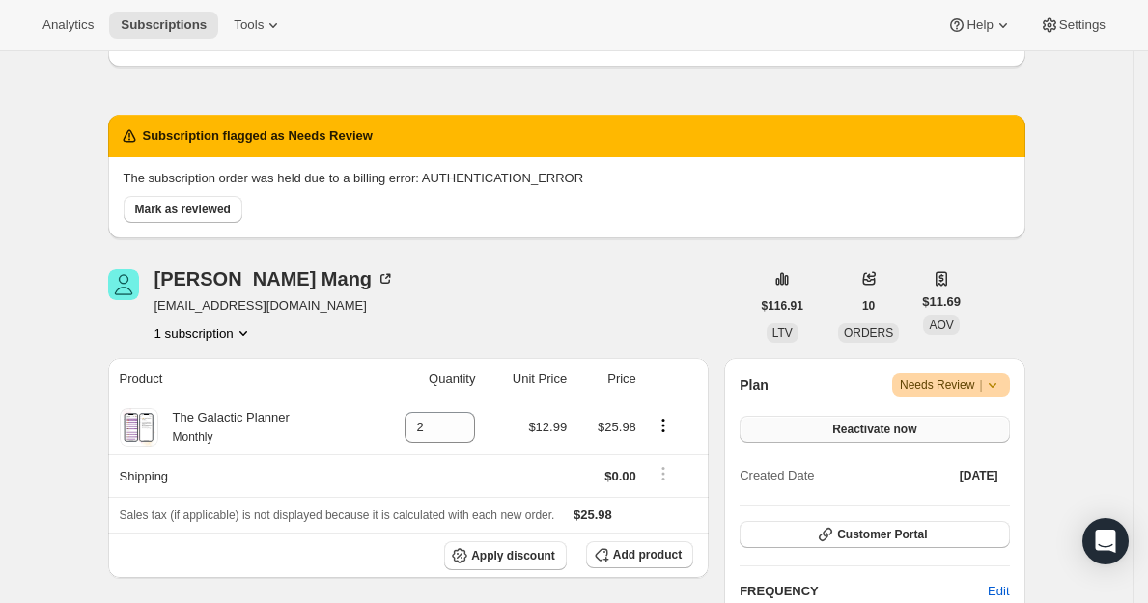
click at [877, 424] on span "Reactivate now" at bounding box center [874, 429] width 84 height 15
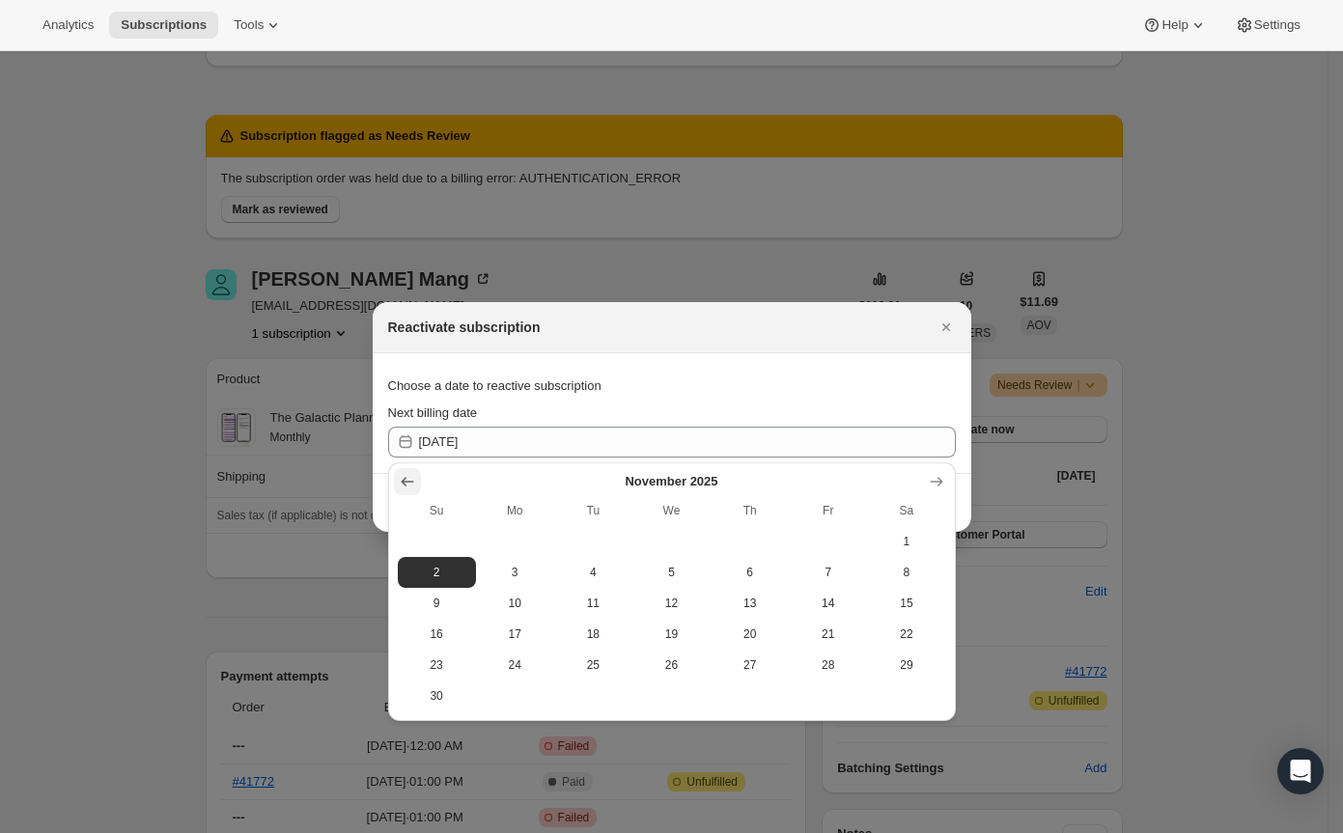
click at [405, 485] on icon "Show previous month, October 2025" at bounding box center [407, 482] width 13 height 10
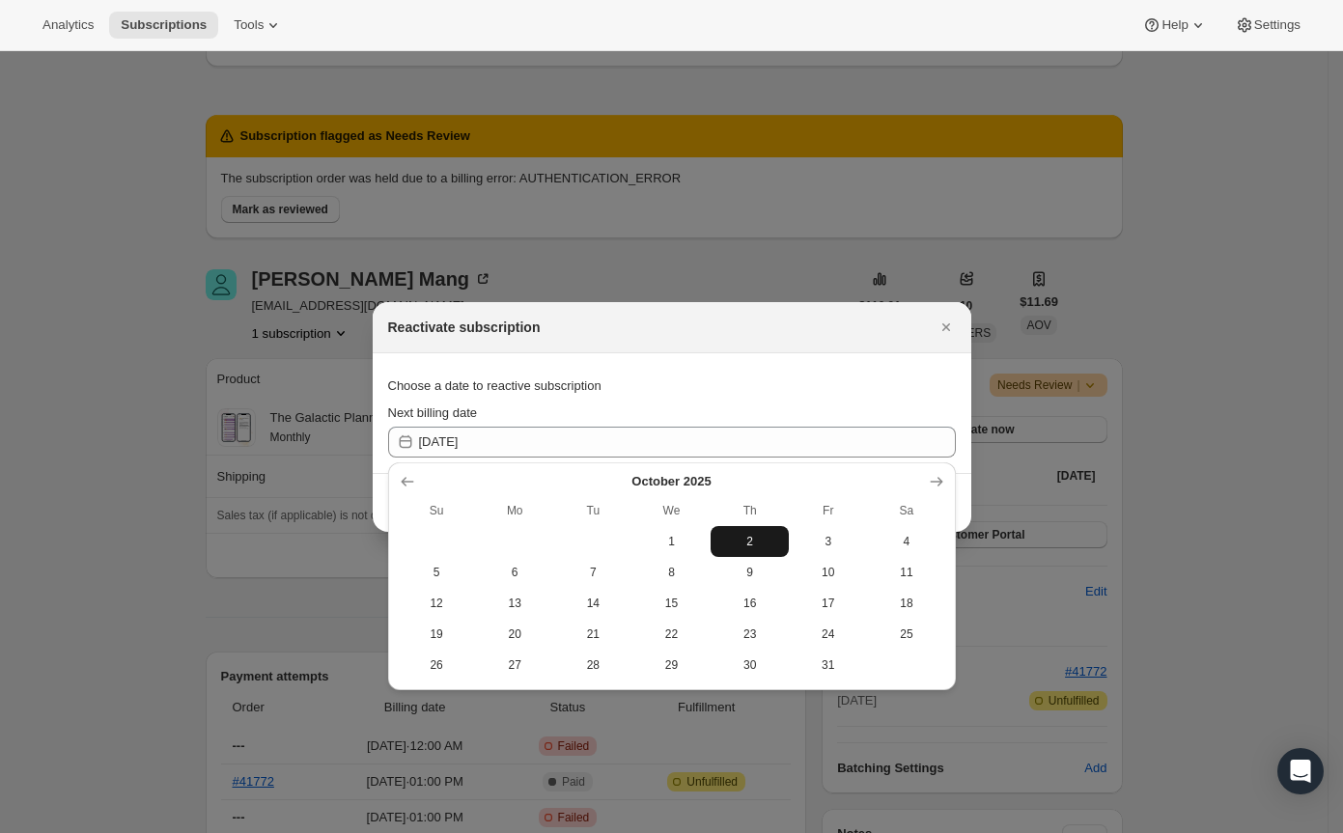
click at [741, 535] on span "2" at bounding box center [749, 541] width 63 height 15
type input "[DATE]"
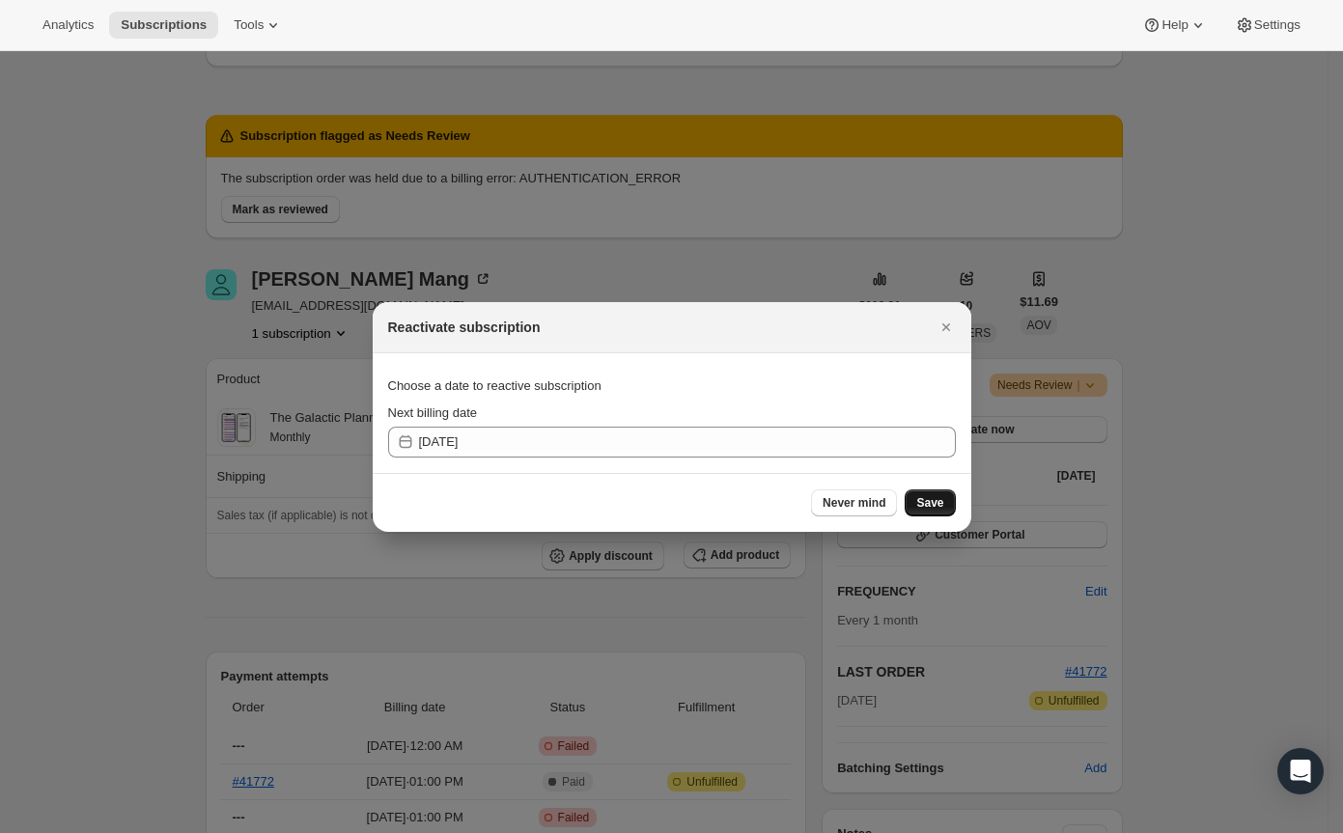
click at [926, 501] on span "Save" at bounding box center [929, 502] width 27 height 15
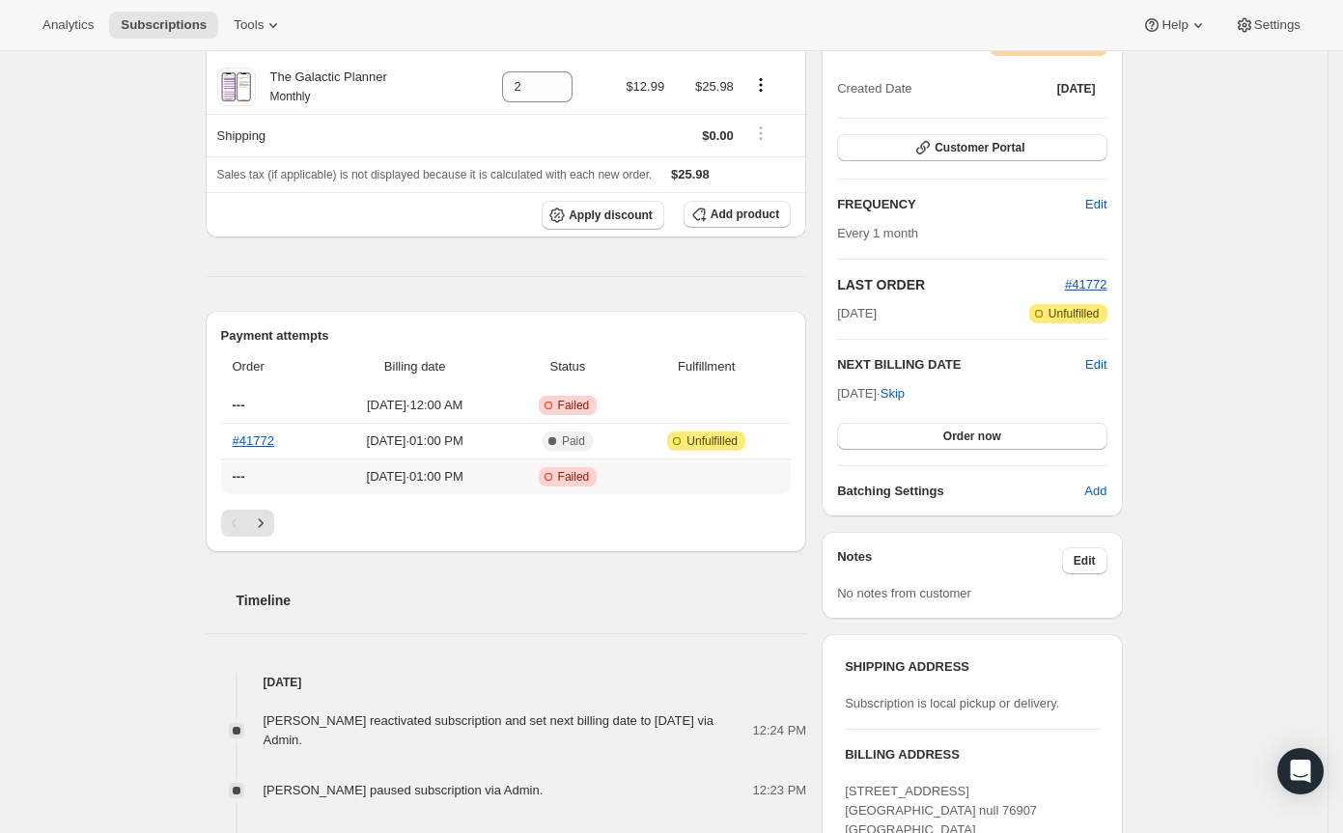
scroll to position [0, 0]
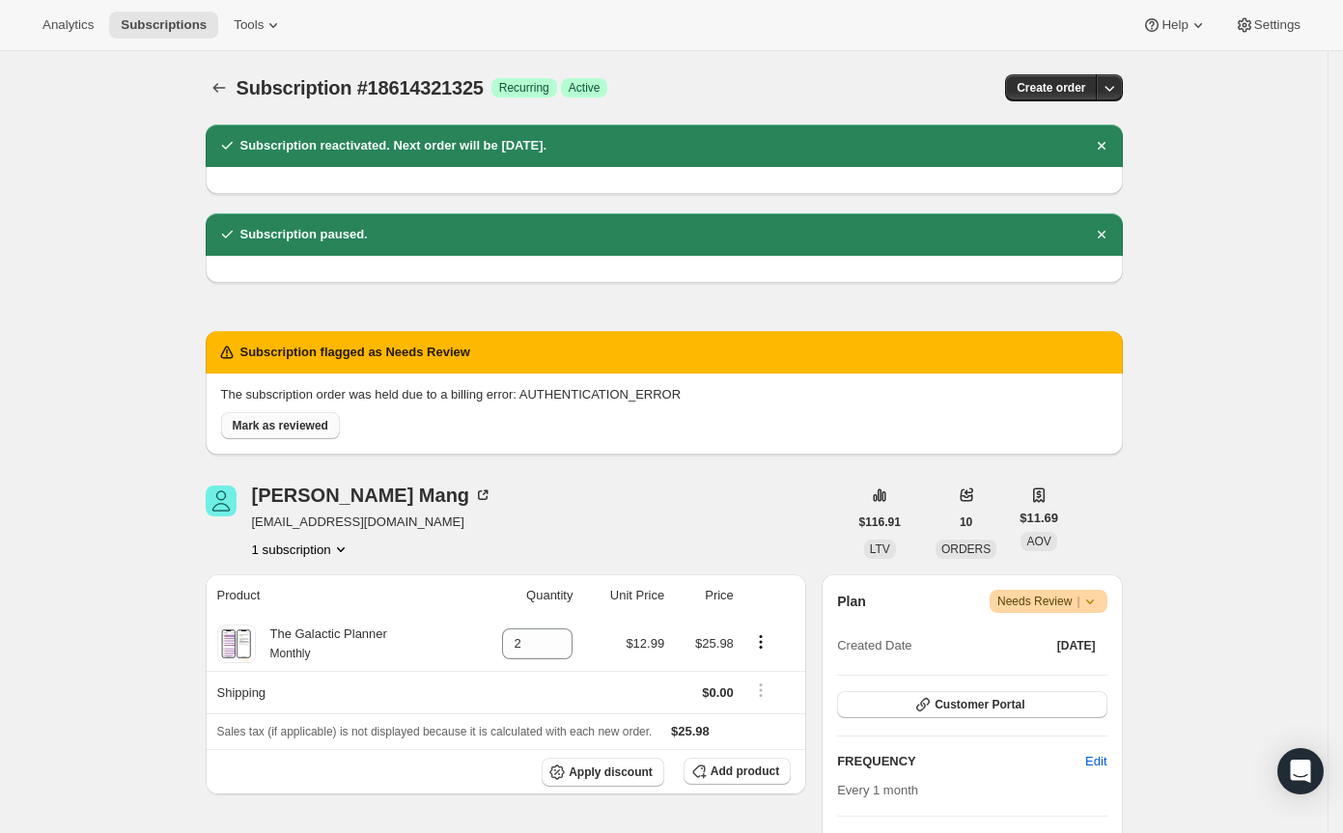
click at [326, 428] on span "Mark as reviewed" at bounding box center [281, 425] width 96 height 15
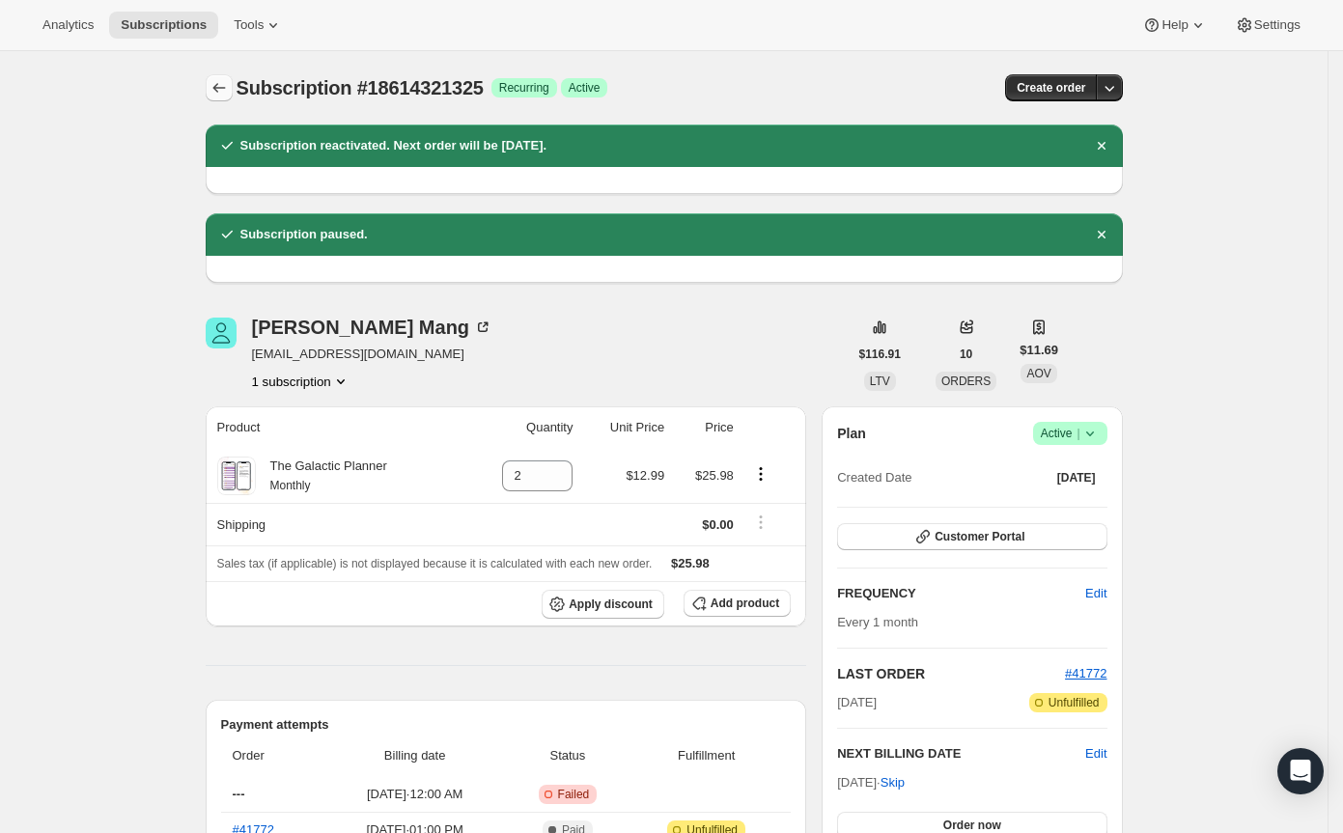
click at [229, 84] on icon "Subscriptions" at bounding box center [219, 87] width 19 height 19
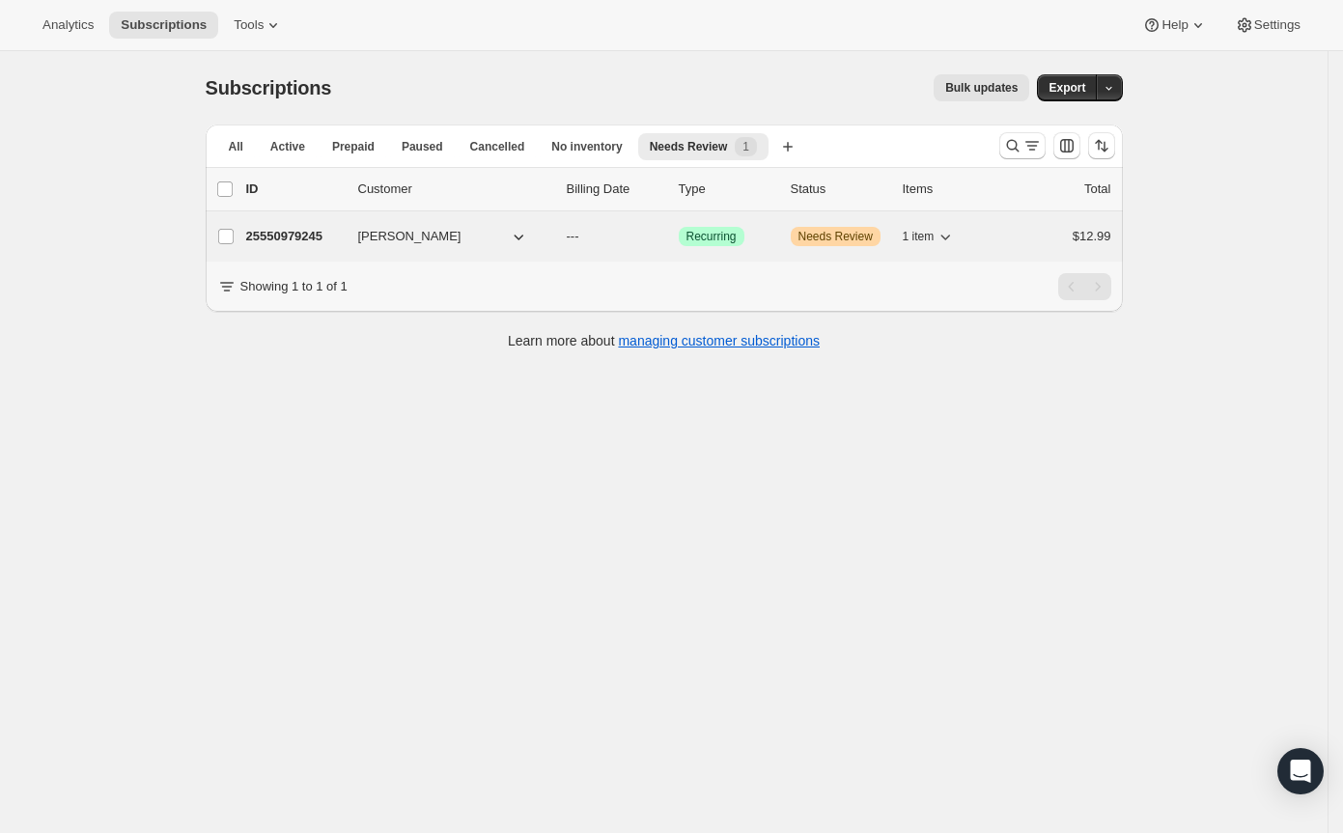
click at [338, 231] on p "25550979245" at bounding box center [294, 236] width 97 height 19
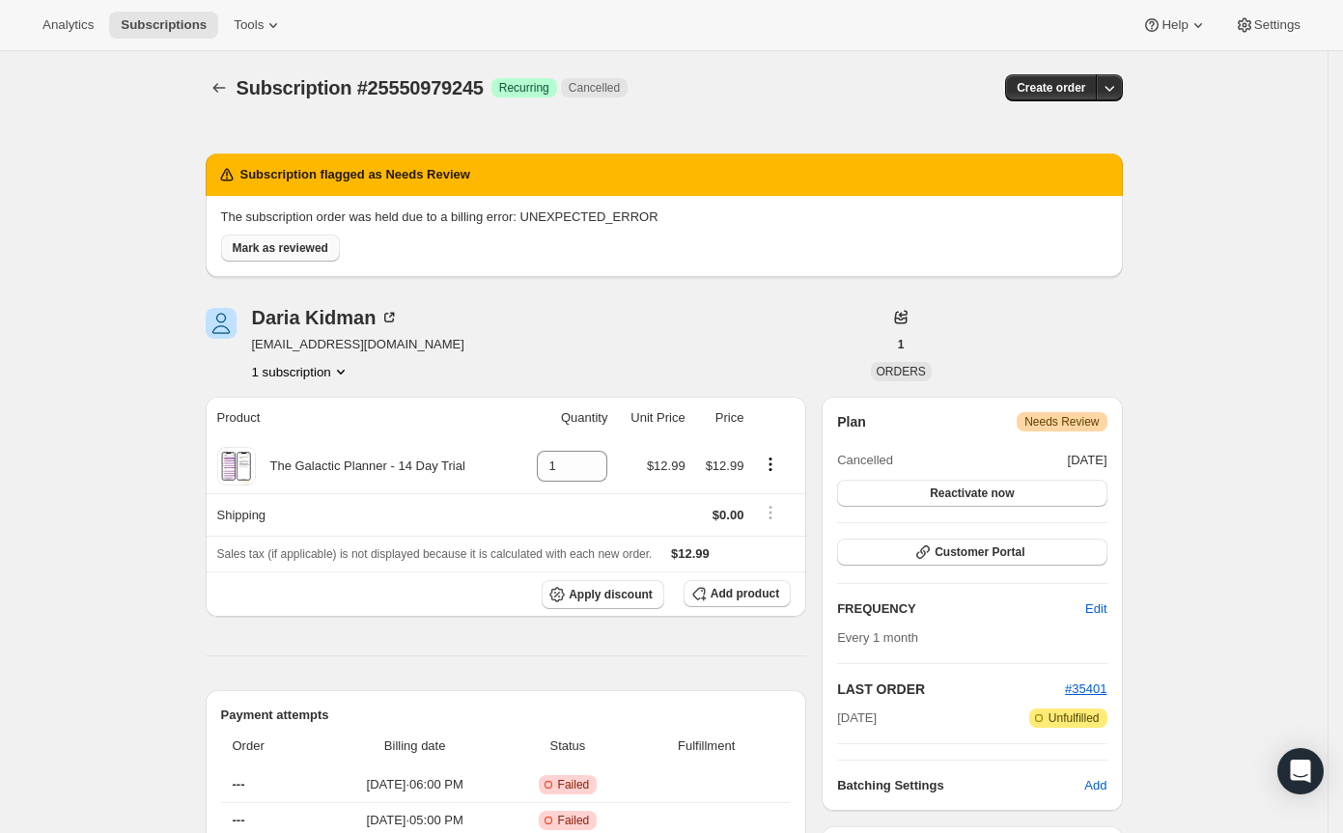
click at [301, 246] on span "Mark as reviewed" at bounding box center [281, 247] width 96 height 15
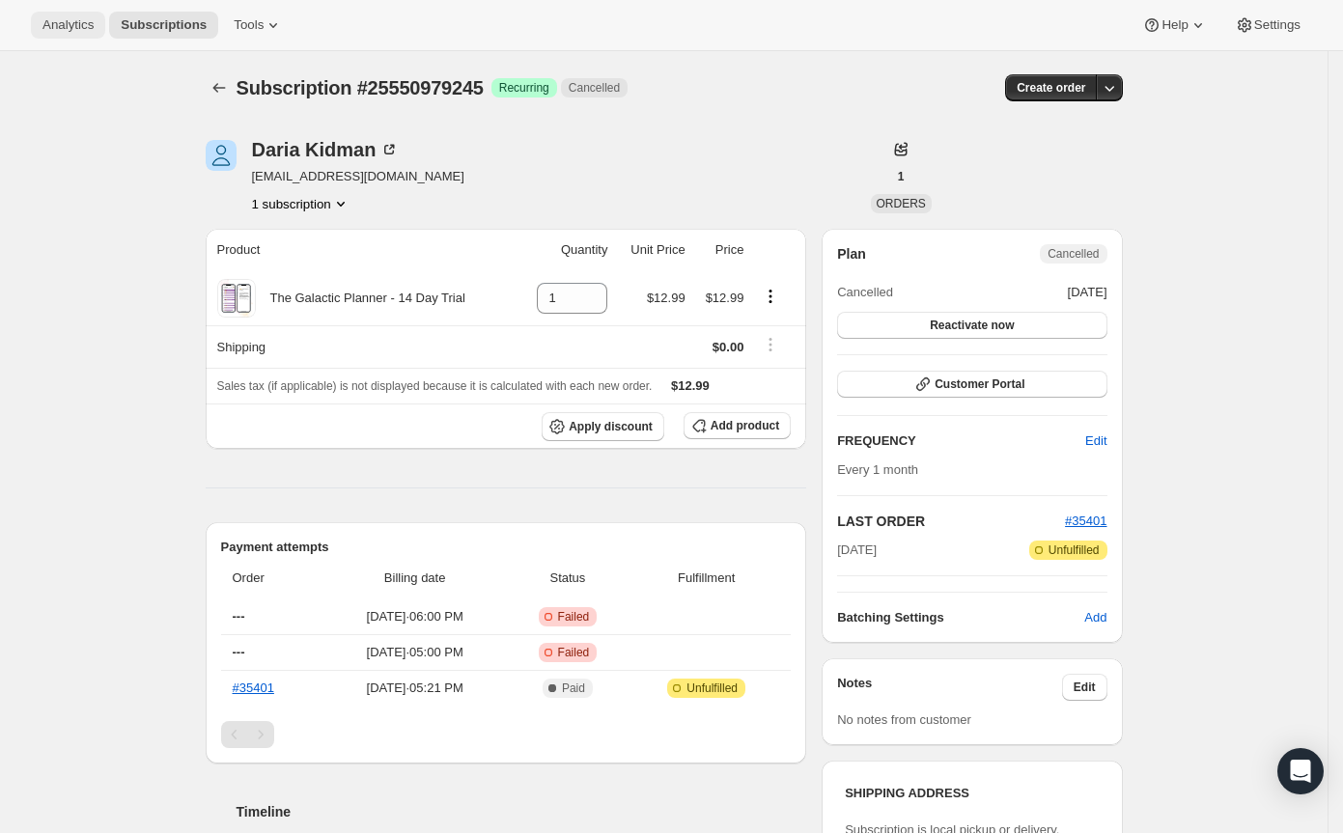
click at [78, 22] on span "Analytics" at bounding box center [67, 24] width 51 height 15
